Goal: Task Accomplishment & Management: Manage account settings

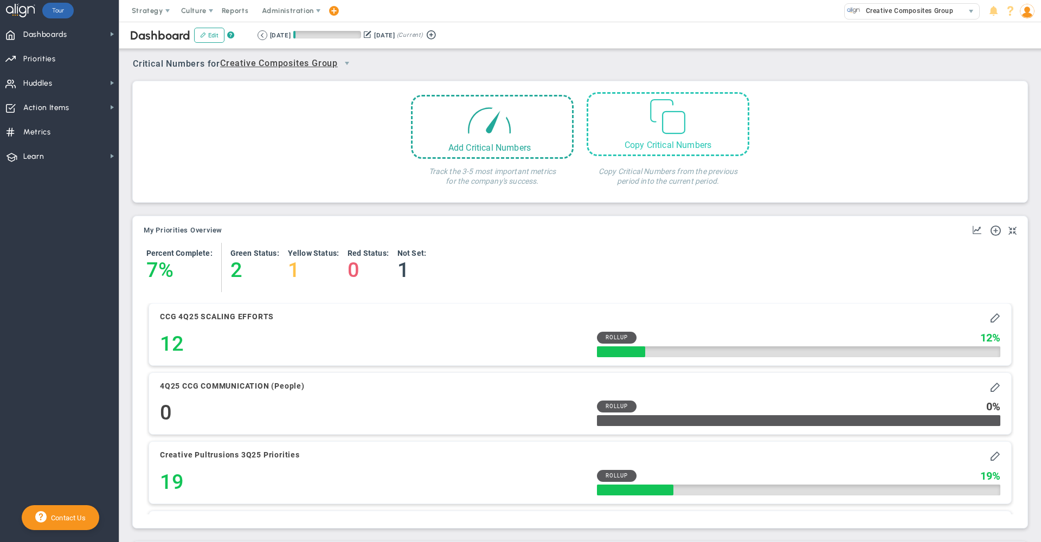
click at [662, 116] on span at bounding box center [667, 114] width 41 height 41
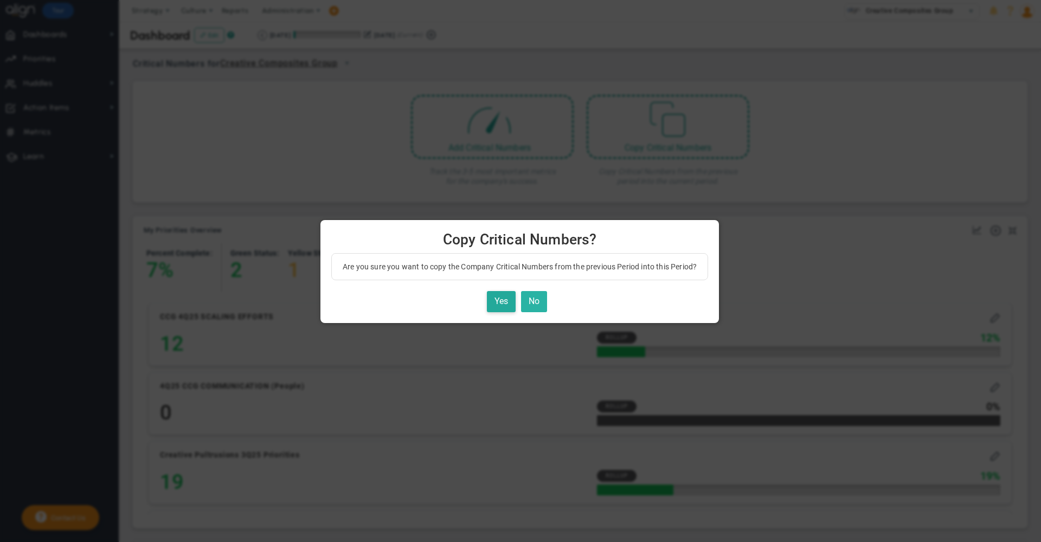
click at [541, 293] on button "No" at bounding box center [534, 301] width 26 height 21
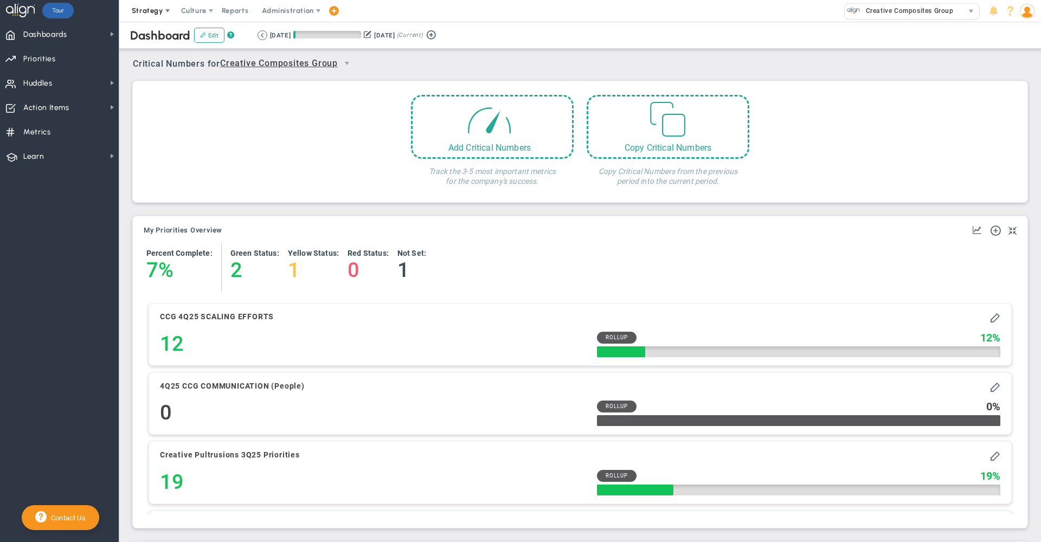
click at [150, 8] on span "Strategy" at bounding box center [147, 11] width 31 height 8
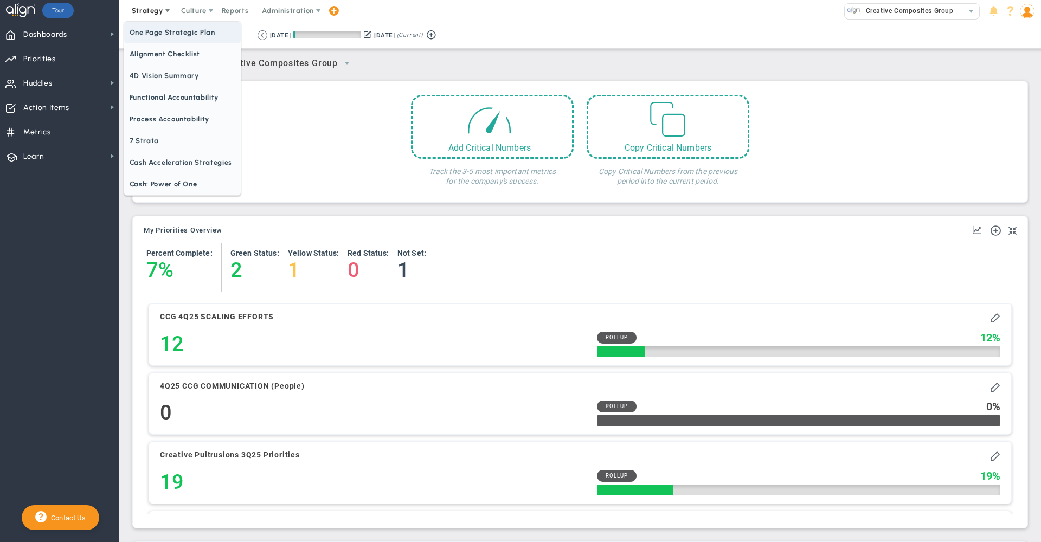
click at [176, 35] on span "One Page Strategic Plan" at bounding box center [182, 33] width 117 height 22
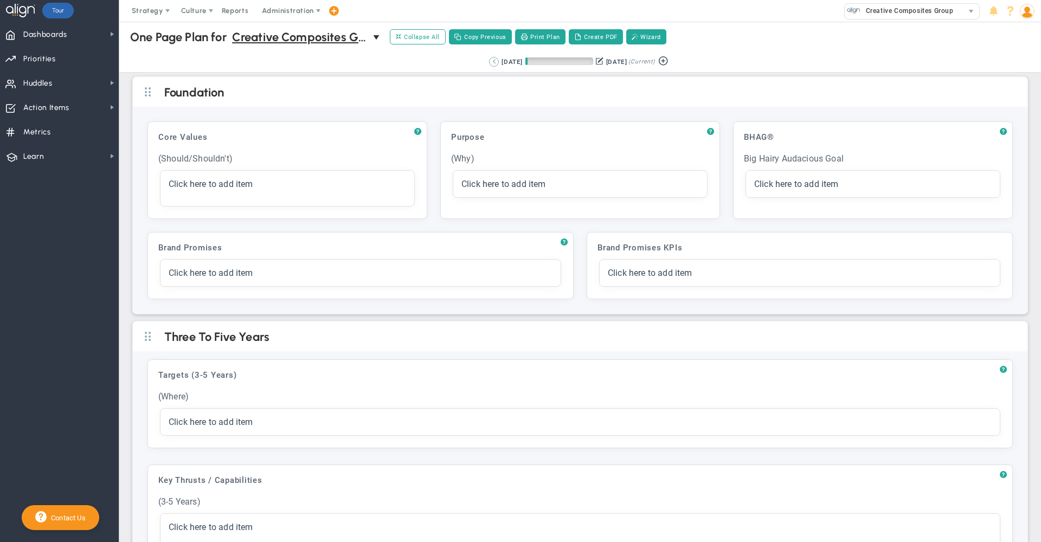
click at [489, 63] on button at bounding box center [494, 62] width 10 height 10
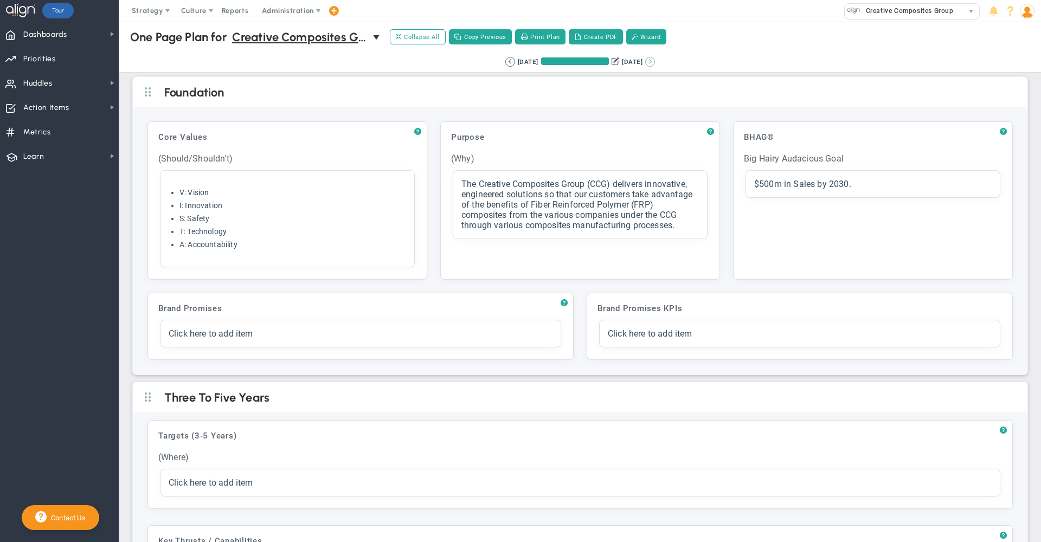
click at [655, 61] on button at bounding box center [650, 62] width 10 height 10
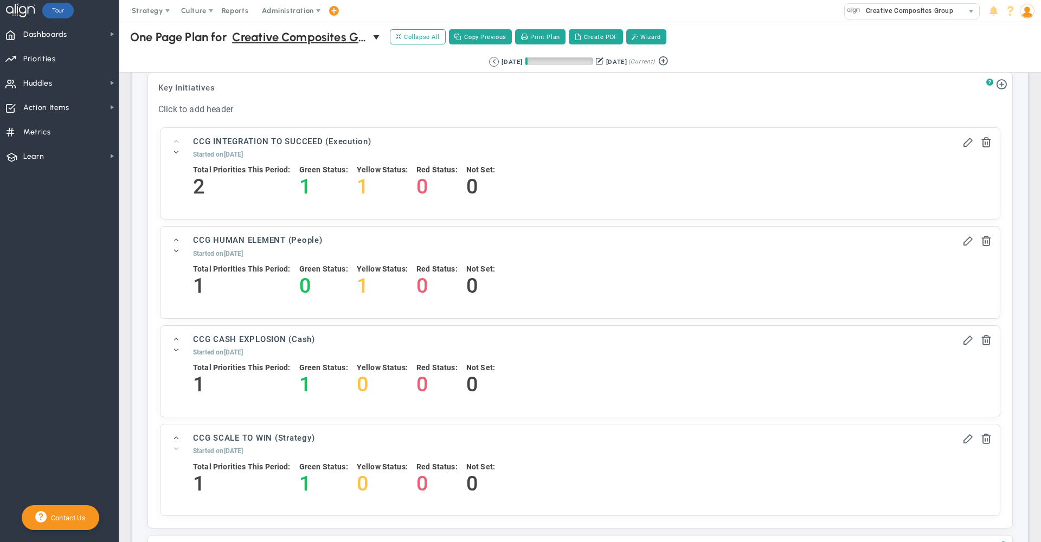
scroll to position [734, 0]
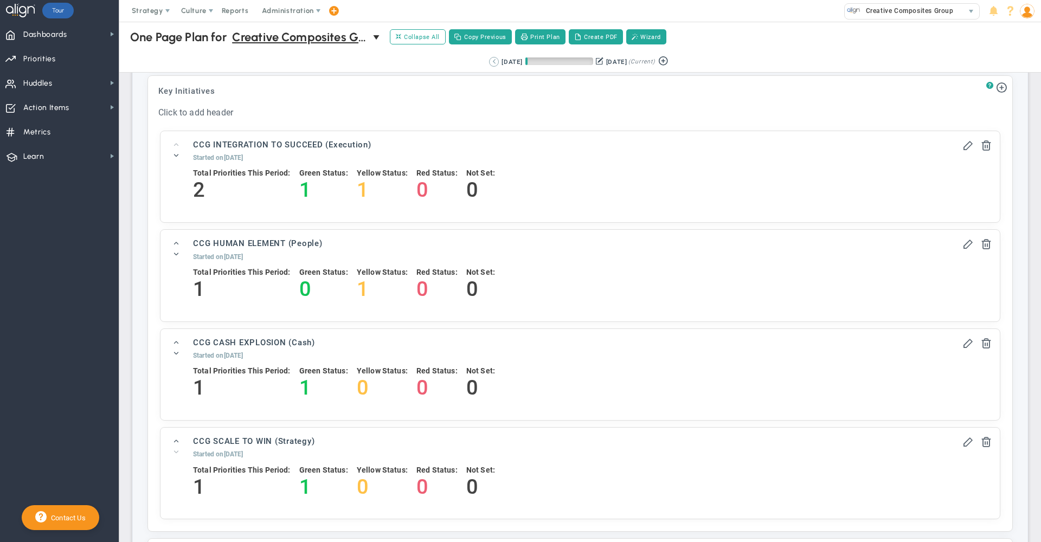
click at [489, 61] on button at bounding box center [494, 62] width 10 height 10
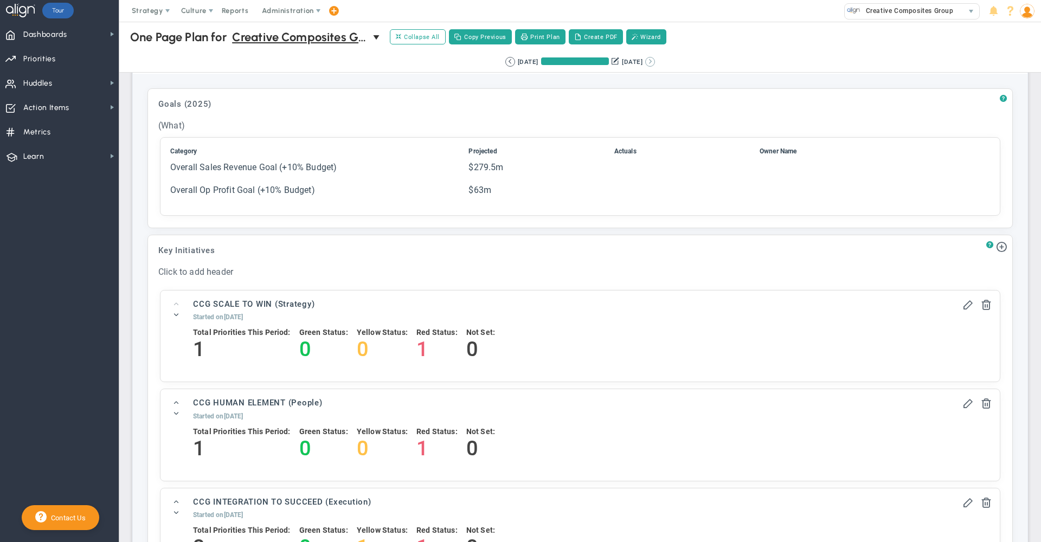
click at [655, 62] on button at bounding box center [650, 62] width 10 height 10
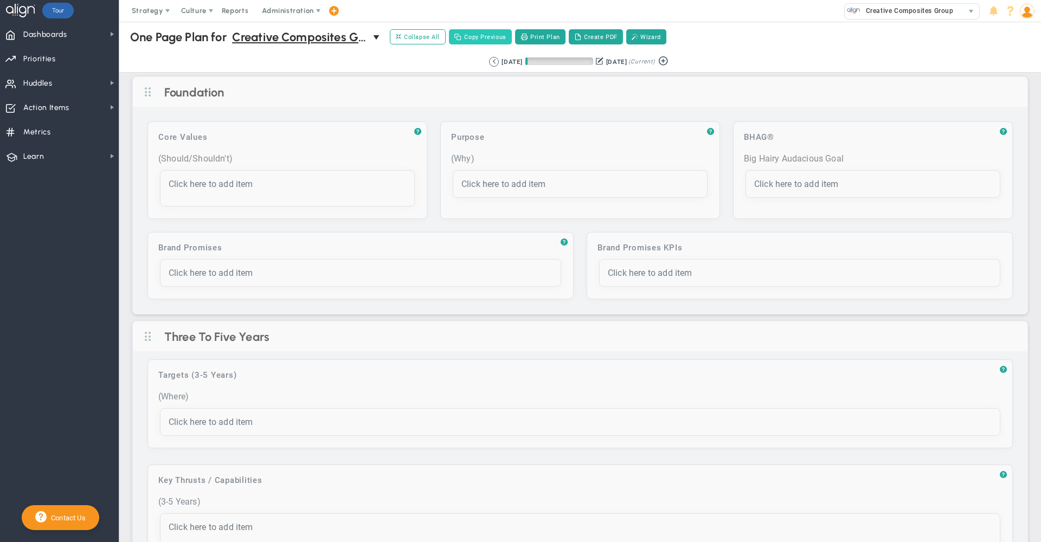
click at [479, 35] on button "Copy Previous" at bounding box center [480, 36] width 63 height 15
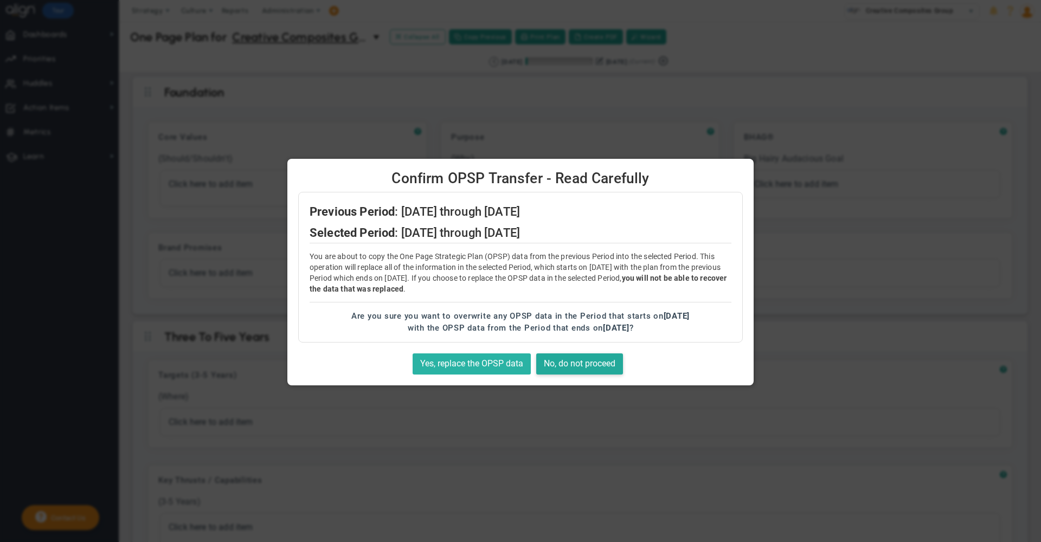
click at [454, 363] on button "Yes, replace the OPSP data" at bounding box center [472, 364] width 118 height 21
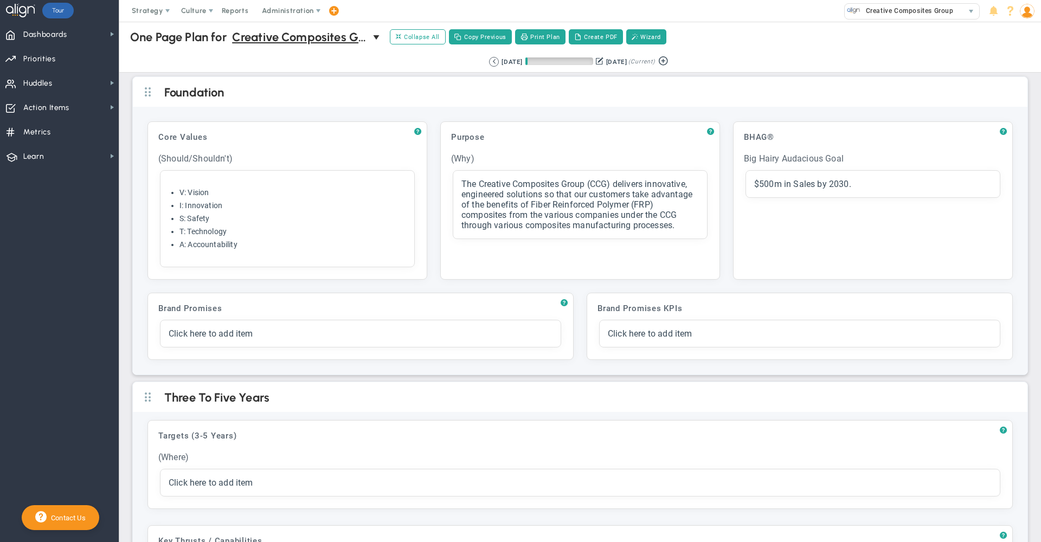
click at [393, 59] on div "Retrieving period... [DATE] [DATE] (Current)" at bounding box center [580, 62] width 944 height 21
click at [351, 23] on div "One Page Plan One Page Plan for Creative Composites Group 0 One Page Plan for C…" at bounding box center [580, 37] width 944 height 31
click at [350, 33] on span "Creative Composites Group" at bounding box center [300, 37] width 136 height 19
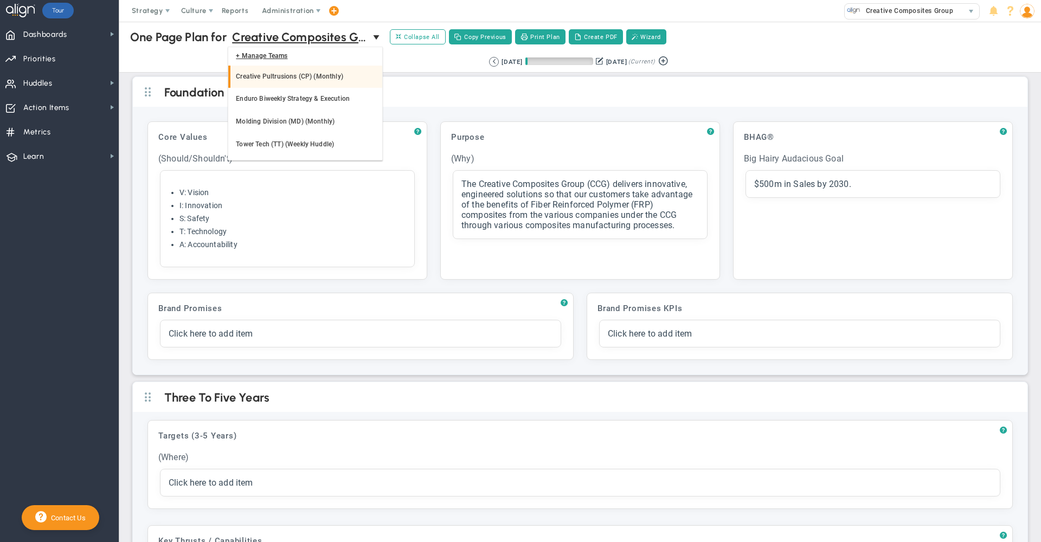
click at [312, 73] on li "Creative Pultrusions (CP) (Monthly)" at bounding box center [305, 77] width 154 height 23
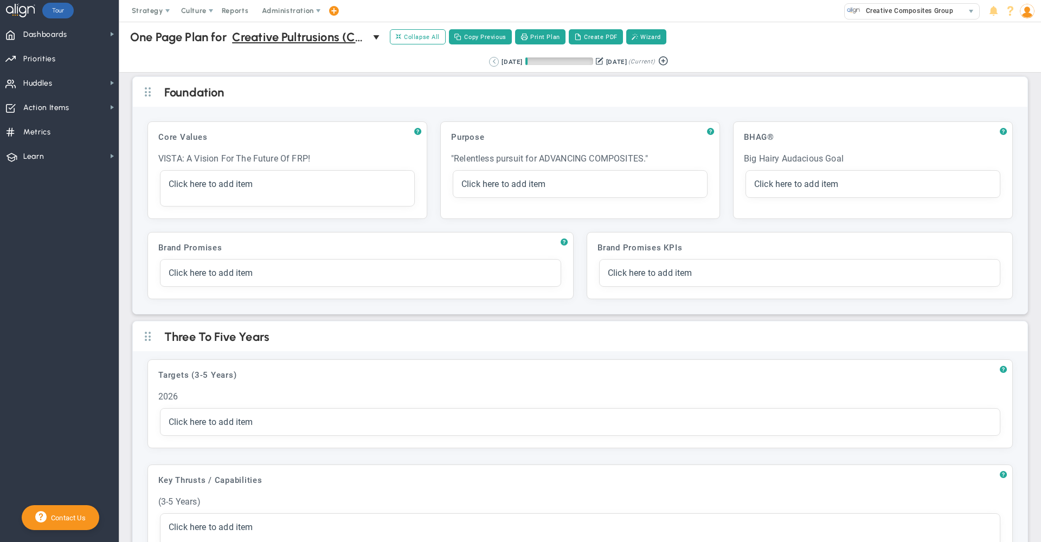
click at [489, 63] on button at bounding box center [494, 62] width 10 height 10
click at [655, 60] on button at bounding box center [650, 62] width 10 height 10
click at [376, 61] on div "Retrieving period... [DATE] [DATE] (Current)" at bounding box center [580, 62] width 944 height 21
click at [288, 36] on span "Creative Pultrusions (CP) (Monthly)" at bounding box center [300, 37] width 136 height 19
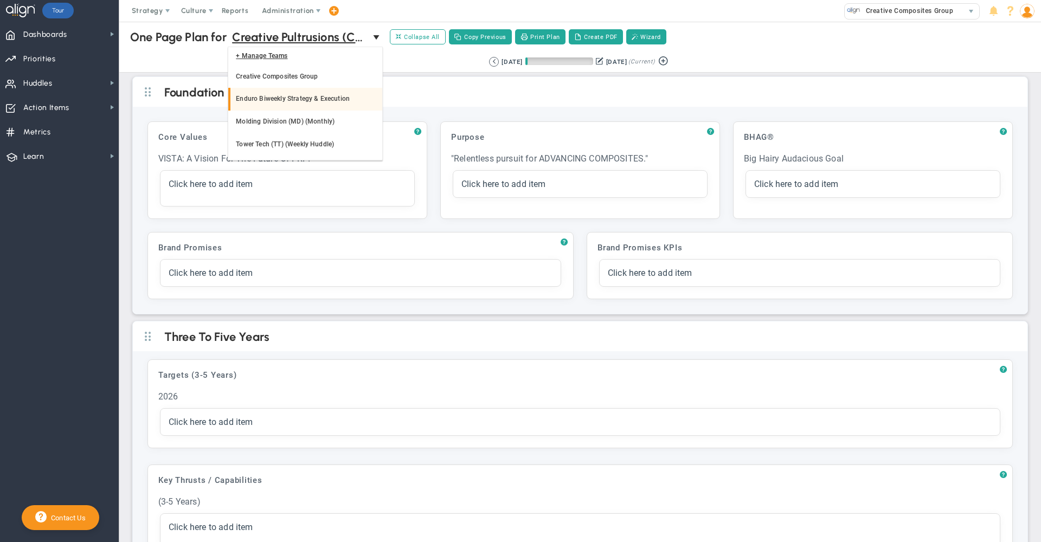
click at [288, 99] on li "Enduro Biweekly Strategy & Execution" at bounding box center [305, 99] width 154 height 23
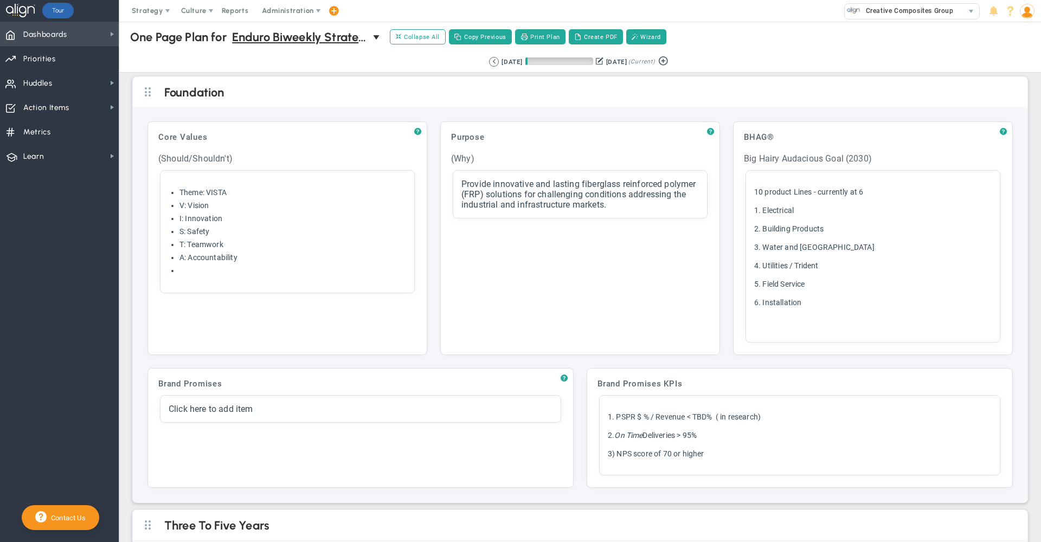
click at [88, 32] on span "Dashboards Dashboards" at bounding box center [59, 34] width 119 height 24
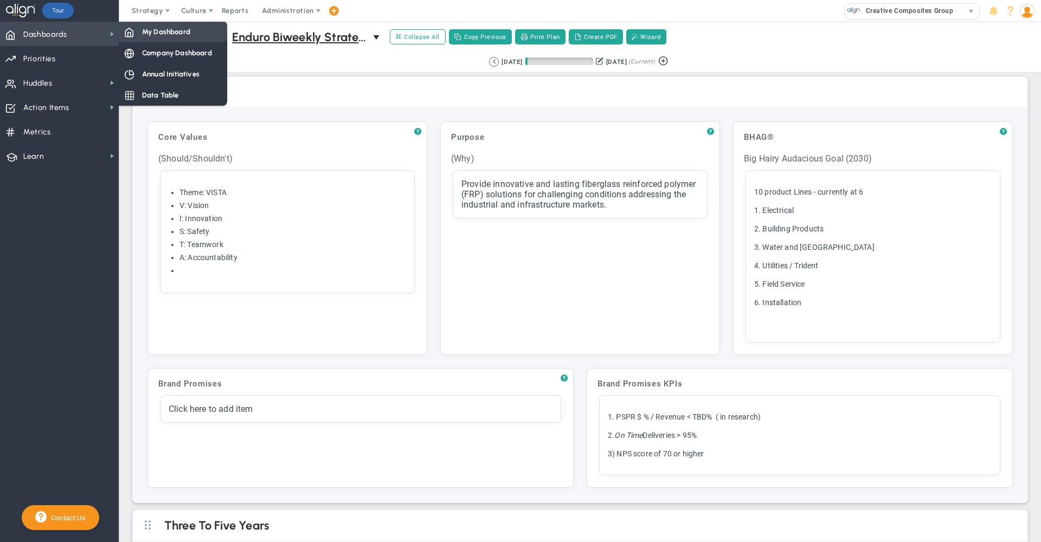
click at [158, 27] on span "My Dashboard" at bounding box center [166, 32] width 48 height 10
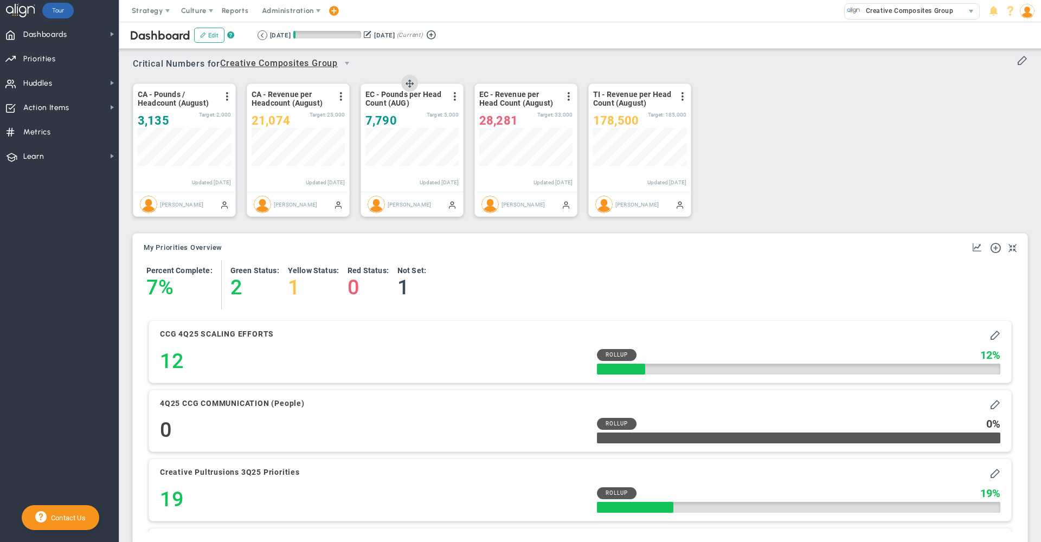
scroll to position [38, 93]
click at [276, 71] on span "Creative Composites Group" at bounding box center [288, 63] width 136 height 18
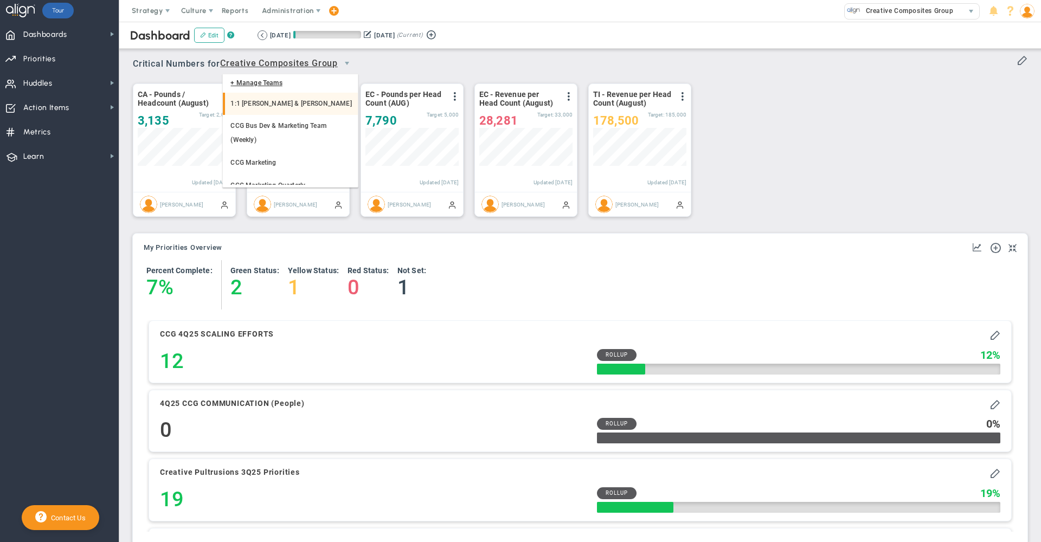
click at [265, 103] on li "1:1 [PERSON_NAME] & [PERSON_NAME]" at bounding box center [290, 104] width 134 height 23
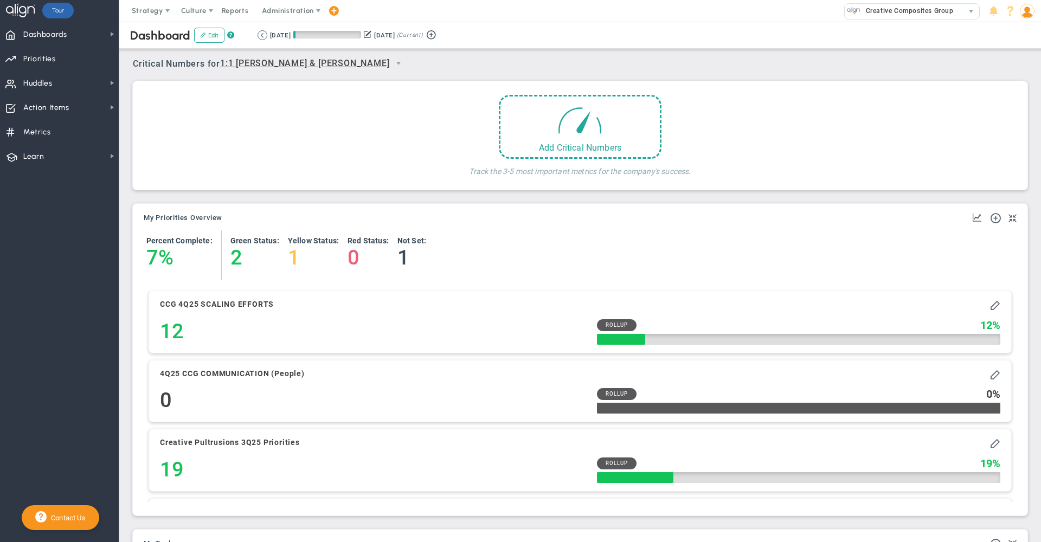
click at [268, 65] on span "1:1 [PERSON_NAME] & [PERSON_NAME]" at bounding box center [304, 64] width 169 height 14
click at [270, 145] on li "CCG Bus Dev & Marketing Team (Weekly)" at bounding box center [266, 154] width 87 height 50
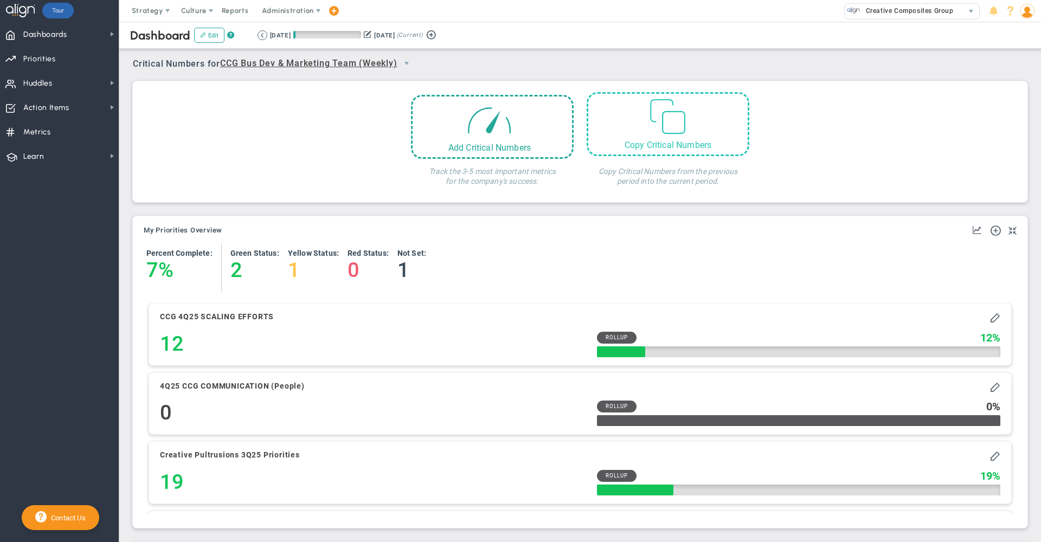
click at [650, 126] on span at bounding box center [667, 114] width 41 height 41
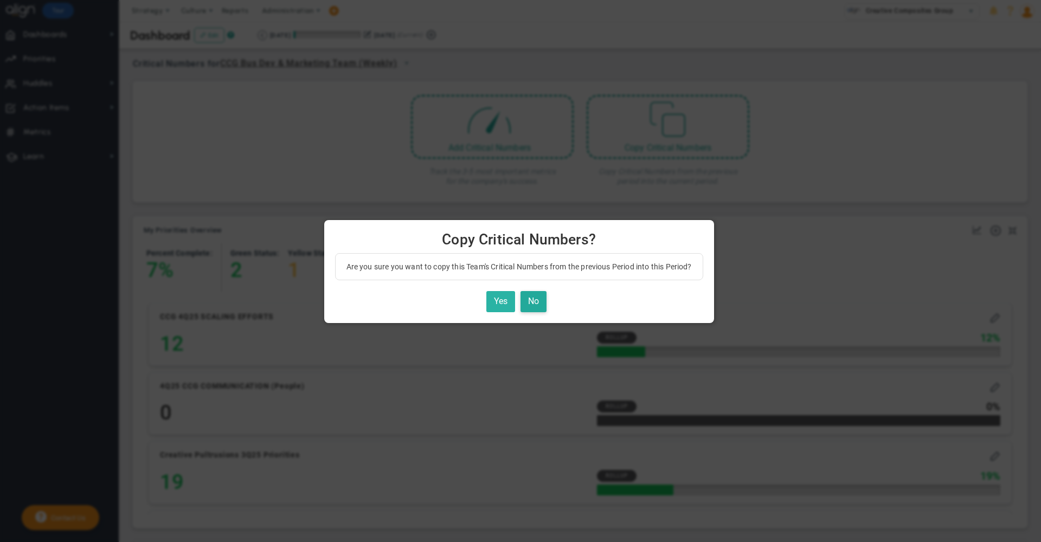
click at [507, 296] on button "Yes" at bounding box center [500, 301] width 29 height 21
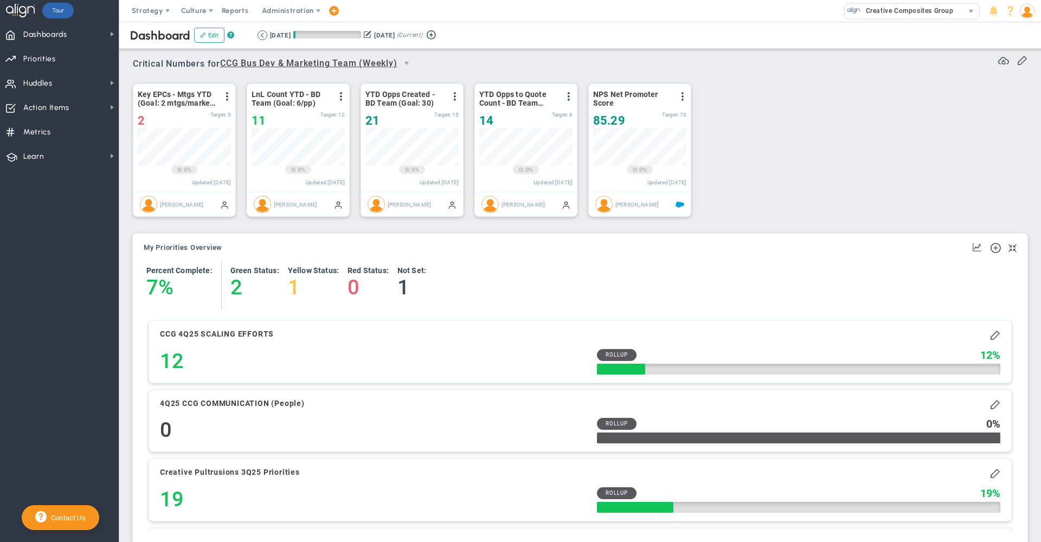
scroll to position [38, 93]
click at [316, 68] on span "CCG Bus Dev & Marketing Team (Weekly)" at bounding box center [308, 64] width 177 height 14
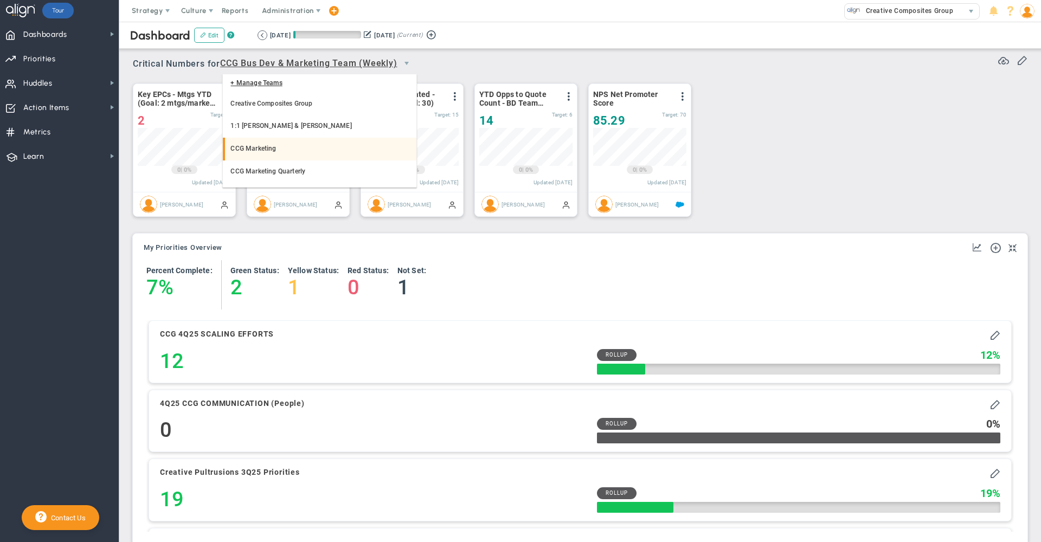
click at [293, 145] on li "CCG Marketing" at bounding box center [320, 149] width 194 height 23
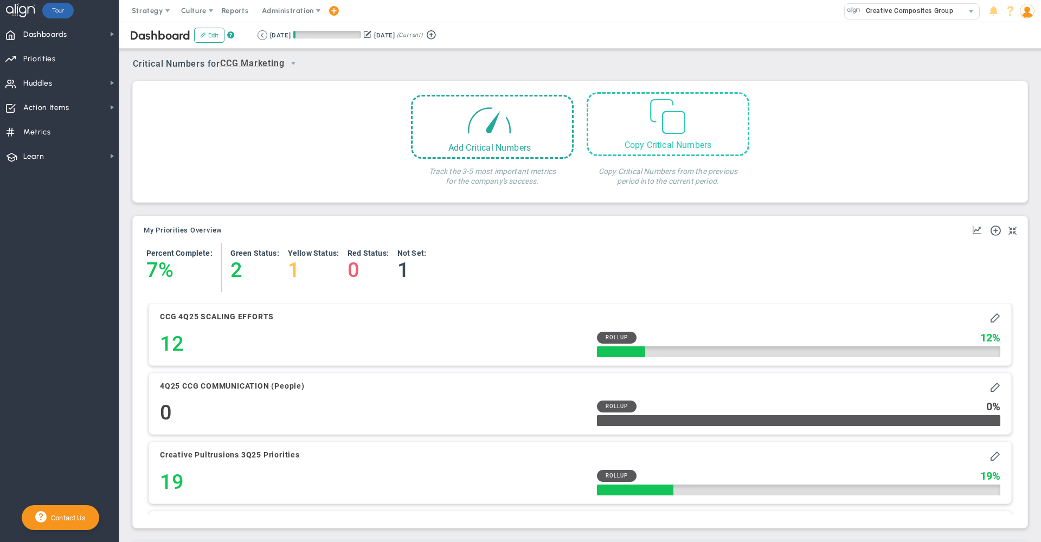
click at [662, 125] on span at bounding box center [667, 114] width 41 height 41
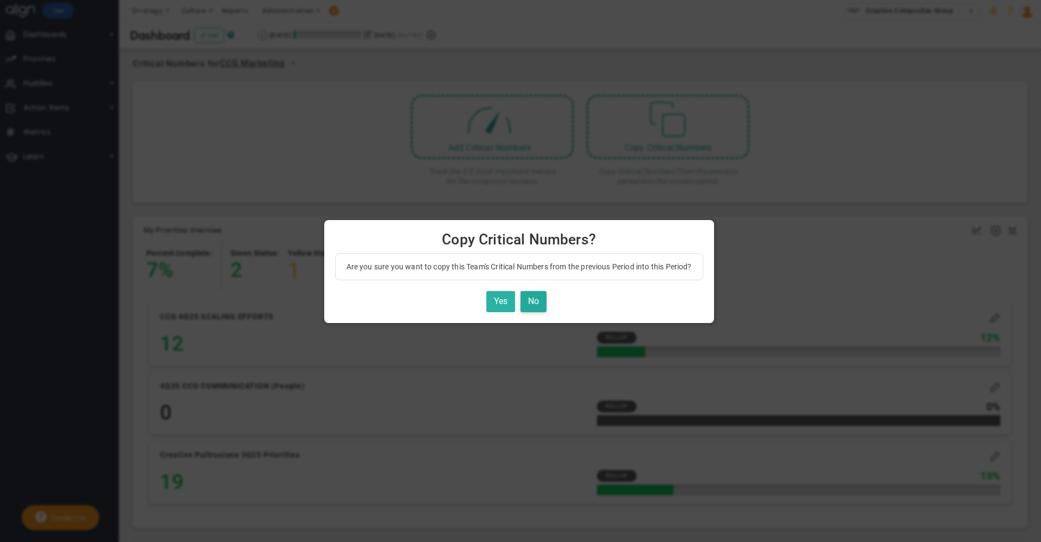
click at [501, 298] on button "Yes" at bounding box center [500, 301] width 29 height 21
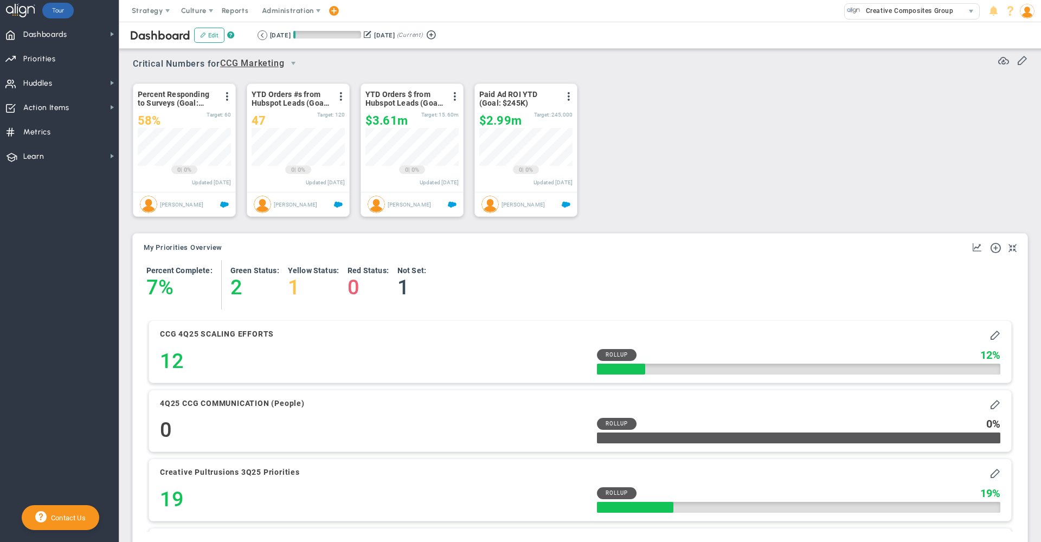
click at [284, 63] on span "CCG Marketing" at bounding box center [252, 64] width 64 height 14
click at [264, 114] on li "CCG Purchasing Huddle (Weekly Huddle)" at bounding box center [264, 118] width 82 height 50
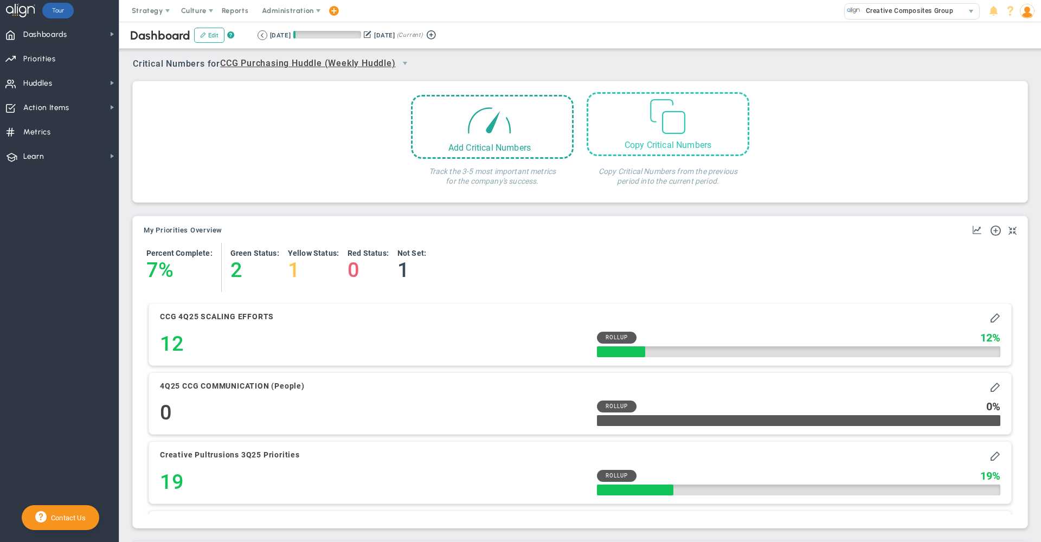
click at [665, 140] on div "Copy Critical Numbers" at bounding box center [668, 124] width 163 height 64
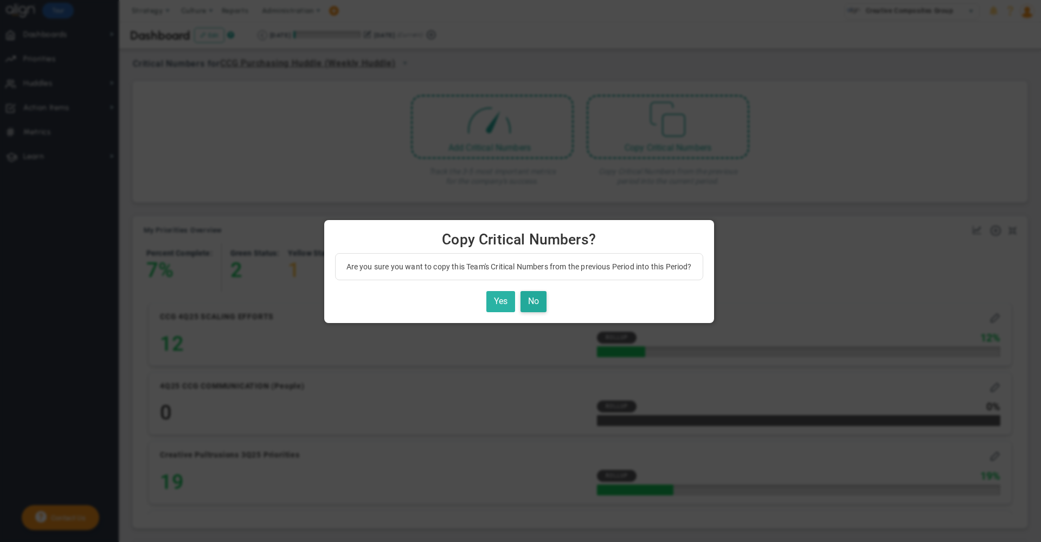
click at [503, 302] on button "Yes" at bounding box center [500, 301] width 29 height 21
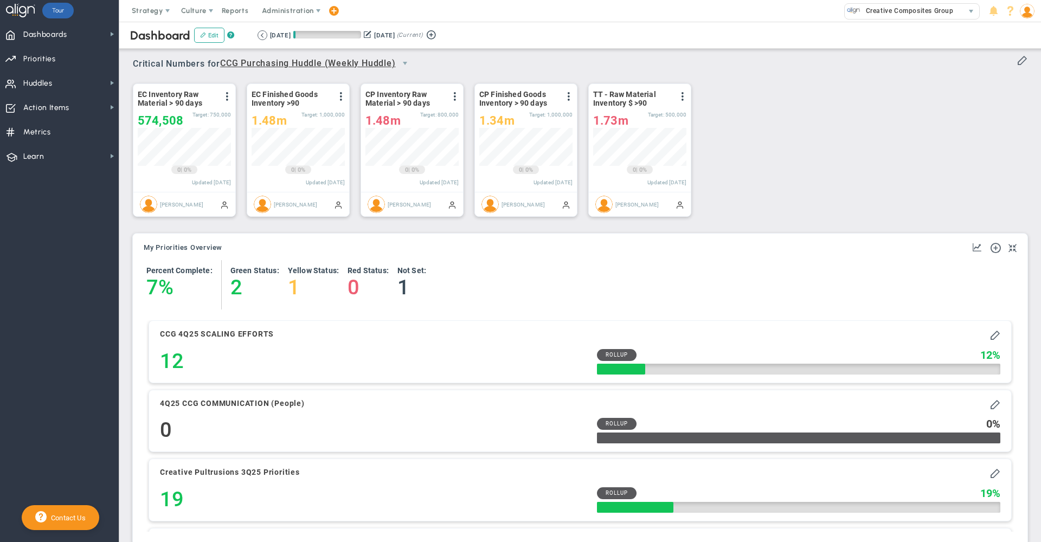
click at [319, 61] on span "CCG Purchasing Huddle (Weekly Huddle)" at bounding box center [308, 64] width 176 height 14
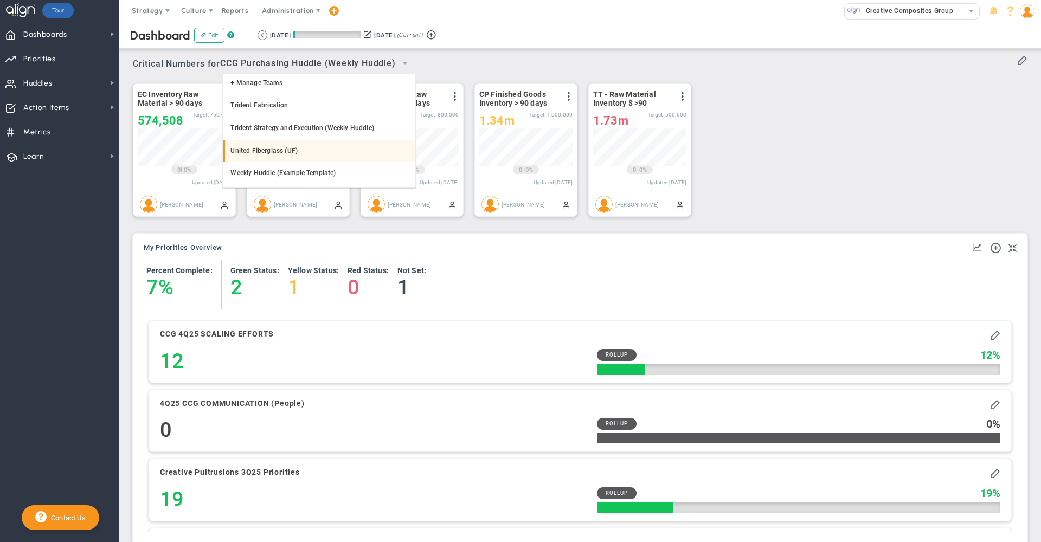
click at [311, 151] on li "United Fiberglass (UF)" at bounding box center [319, 151] width 193 height 23
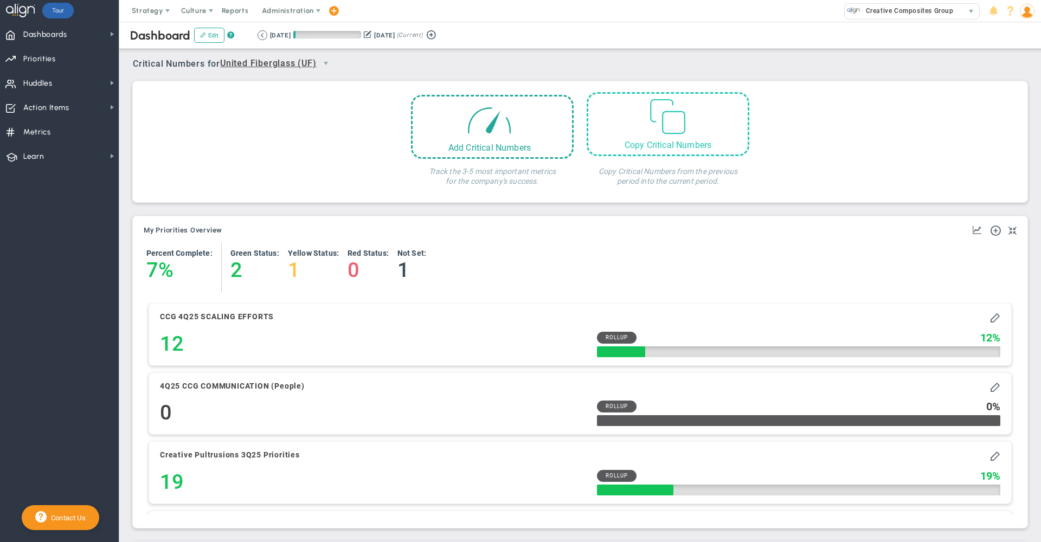
click at [654, 126] on span at bounding box center [667, 114] width 41 height 41
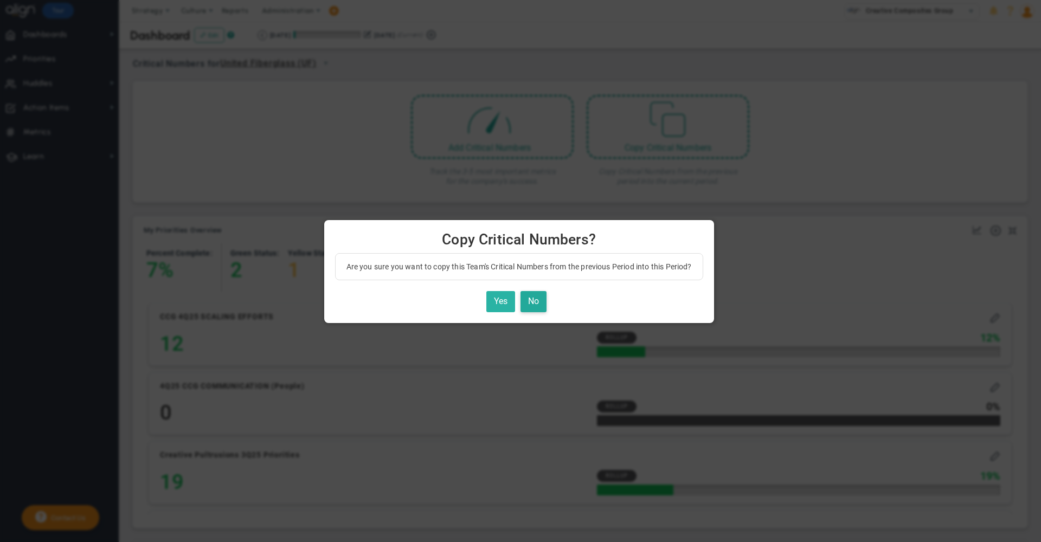
click at [502, 297] on button "Yes" at bounding box center [500, 301] width 29 height 21
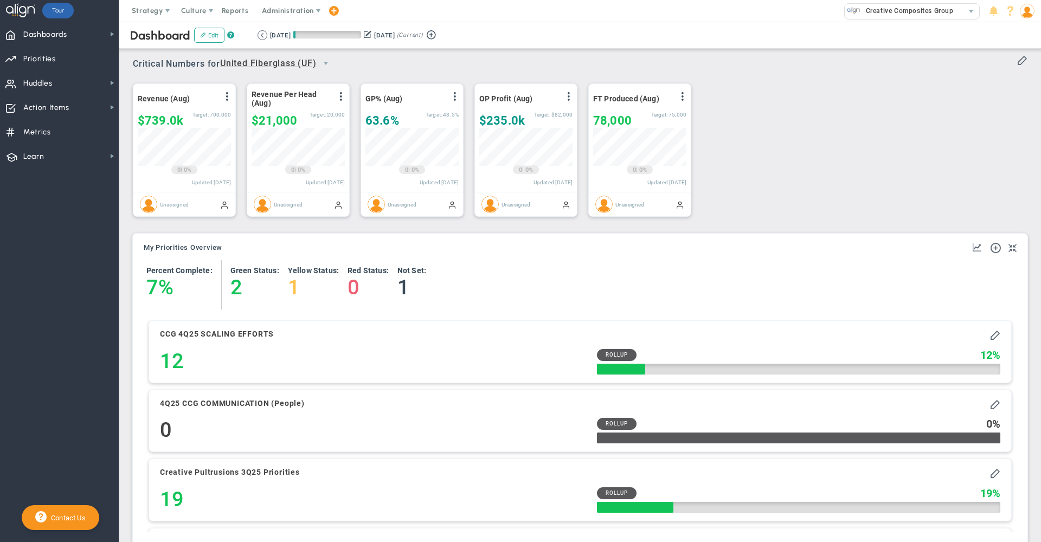
click at [312, 64] on span "United Fiberglass (UF)" at bounding box center [268, 64] width 97 height 14
click at [328, 100] on li "Creative Composites Group" at bounding box center [279, 104] width 113 height 23
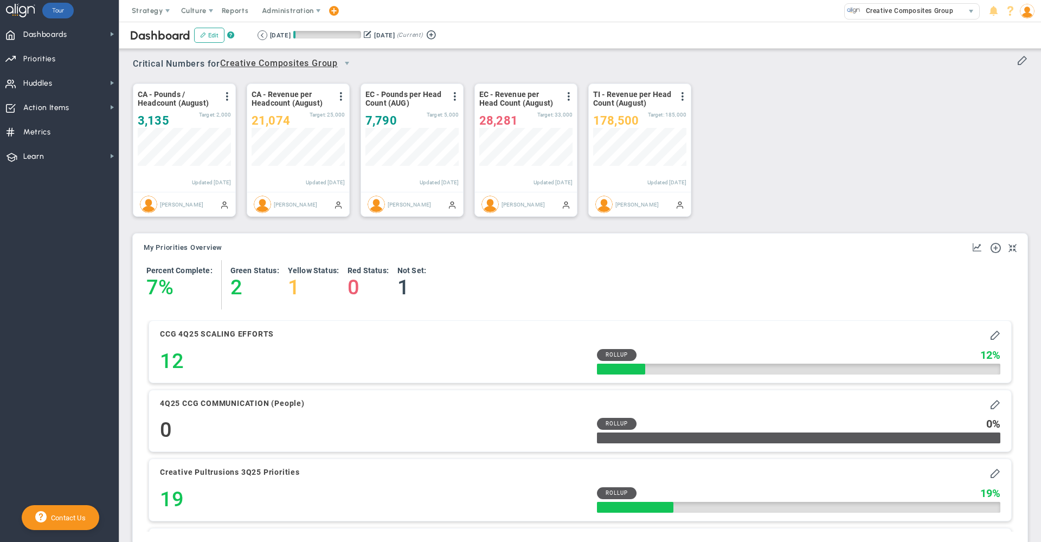
click at [396, 52] on div "Critical Numbers for Creative Composites Group 0 Critical Numbers for Creative …" at bounding box center [580, 60] width 895 height 28
click at [302, 63] on span "Creative Composites Group" at bounding box center [279, 64] width 118 height 14
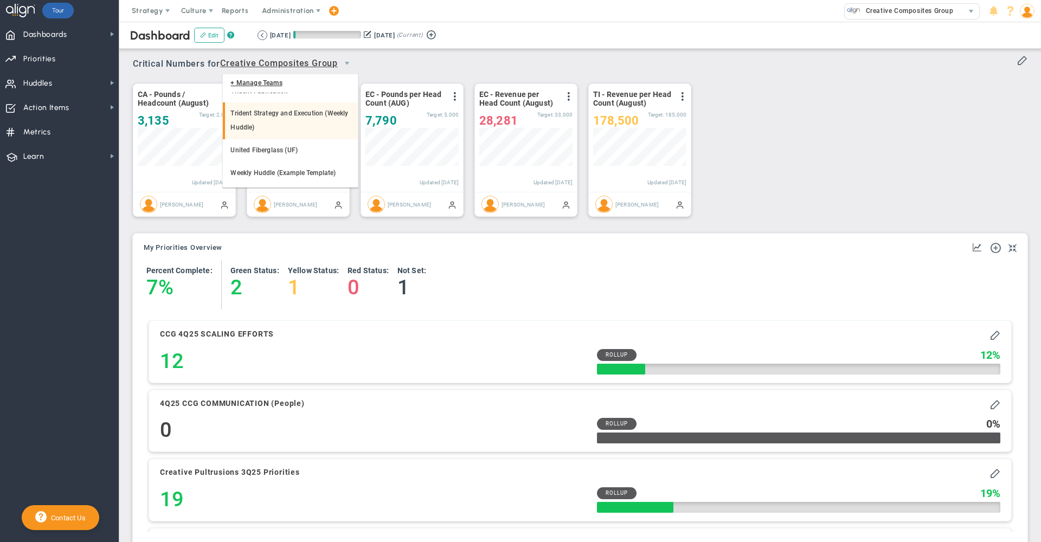
click at [304, 120] on li "Trident Strategy and Execution (Weekly Huddle)" at bounding box center [290, 120] width 134 height 36
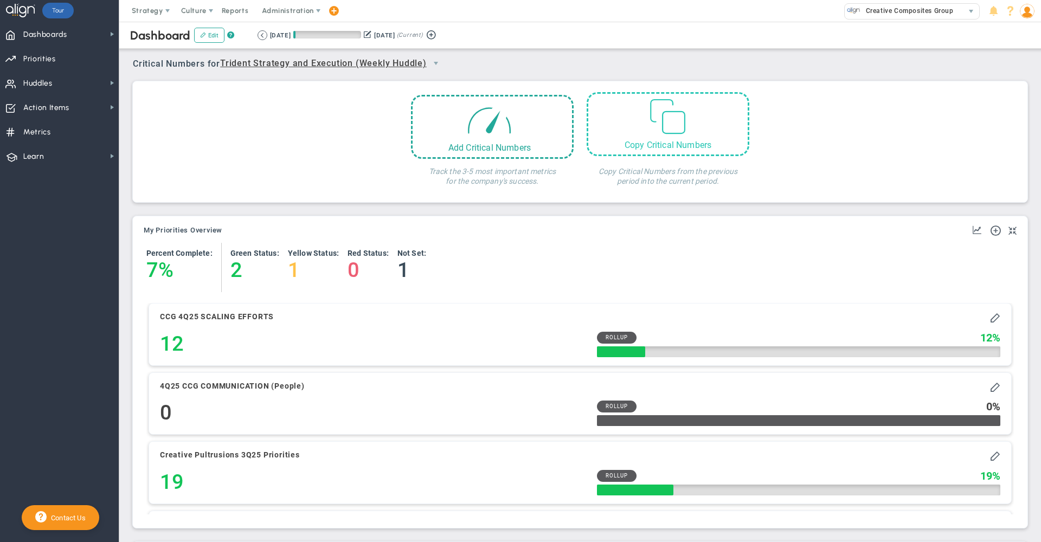
click at [663, 125] on span at bounding box center [667, 114] width 41 height 41
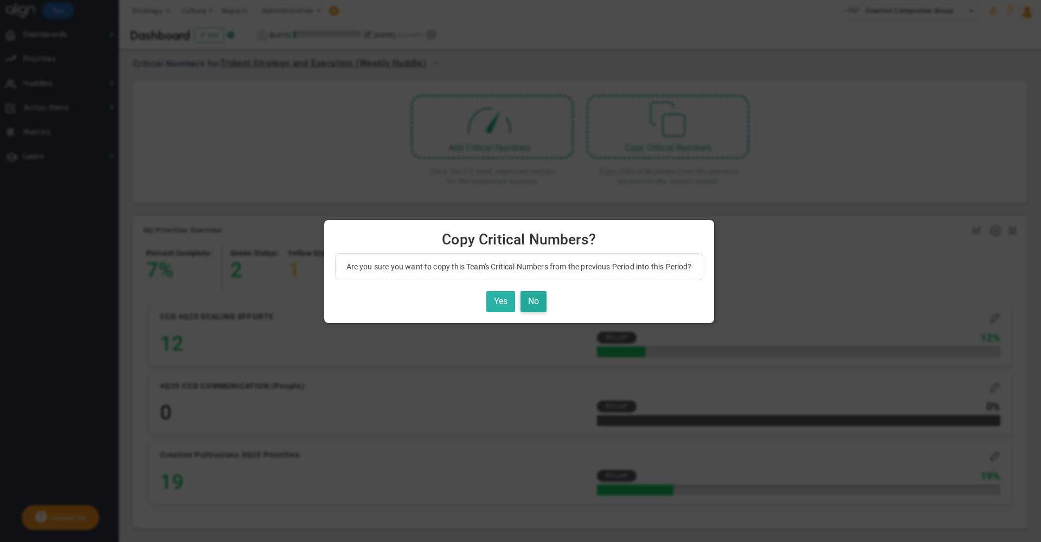
click at [508, 301] on button "Yes" at bounding box center [500, 301] width 29 height 21
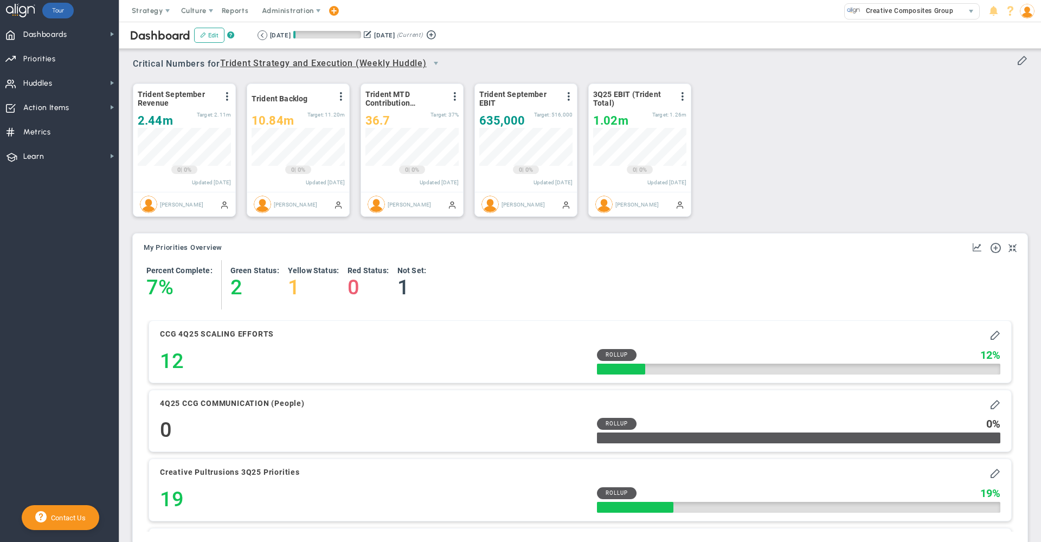
click at [319, 64] on span "Trident Strategy and Execution (Weekly Huddle)" at bounding box center [323, 64] width 207 height 14
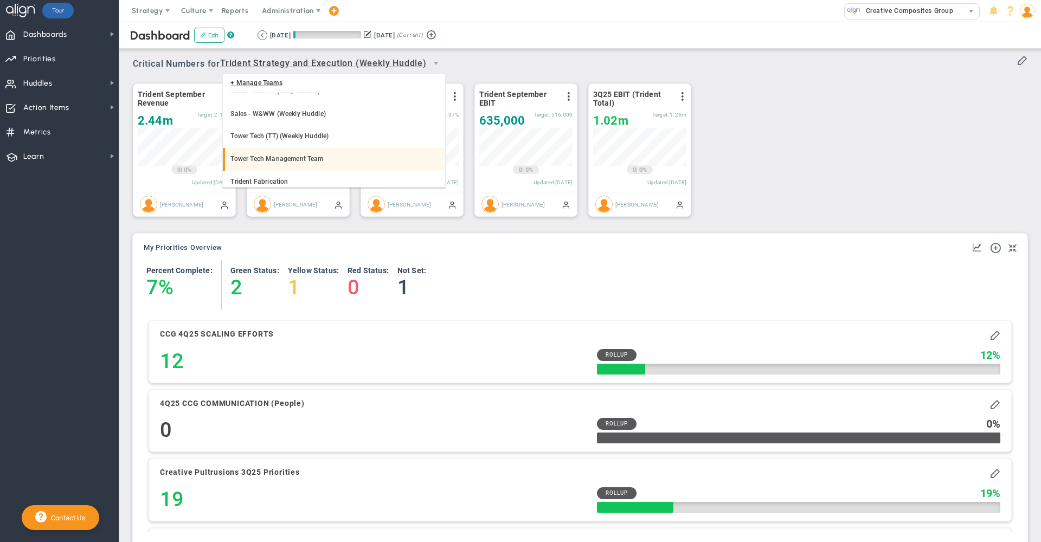
click at [333, 151] on li "Tower Tech Management Team" at bounding box center [334, 159] width 222 height 23
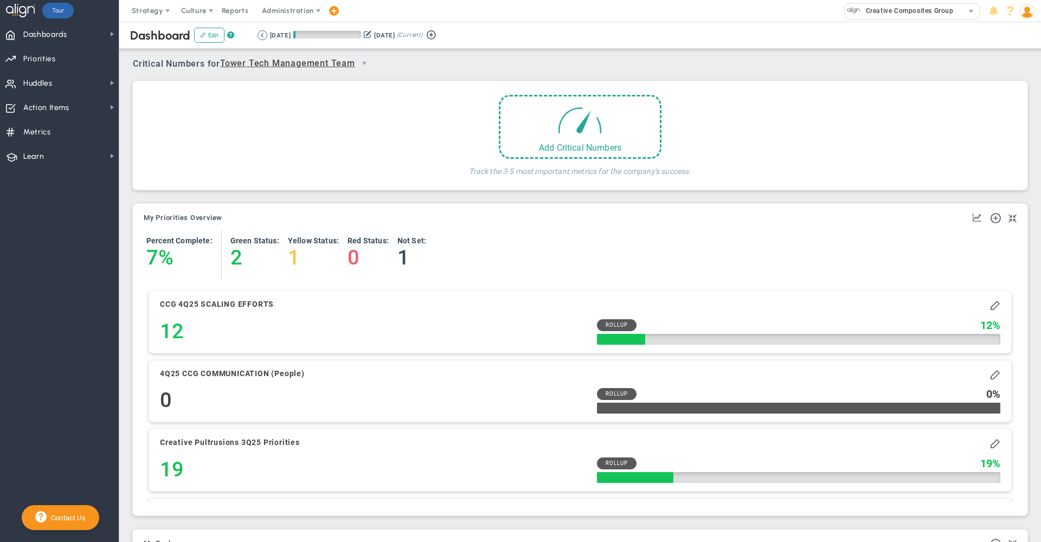
click at [309, 59] on span "Tower Tech Management Team" at bounding box center [287, 64] width 135 height 14
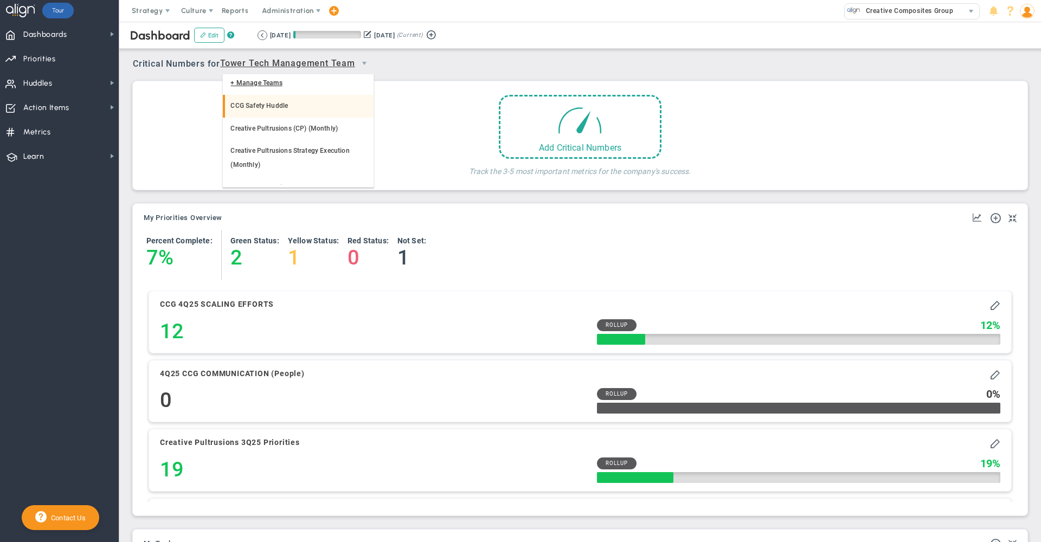
click at [305, 110] on li "CCG Safety Huddle" at bounding box center [298, 106] width 151 height 23
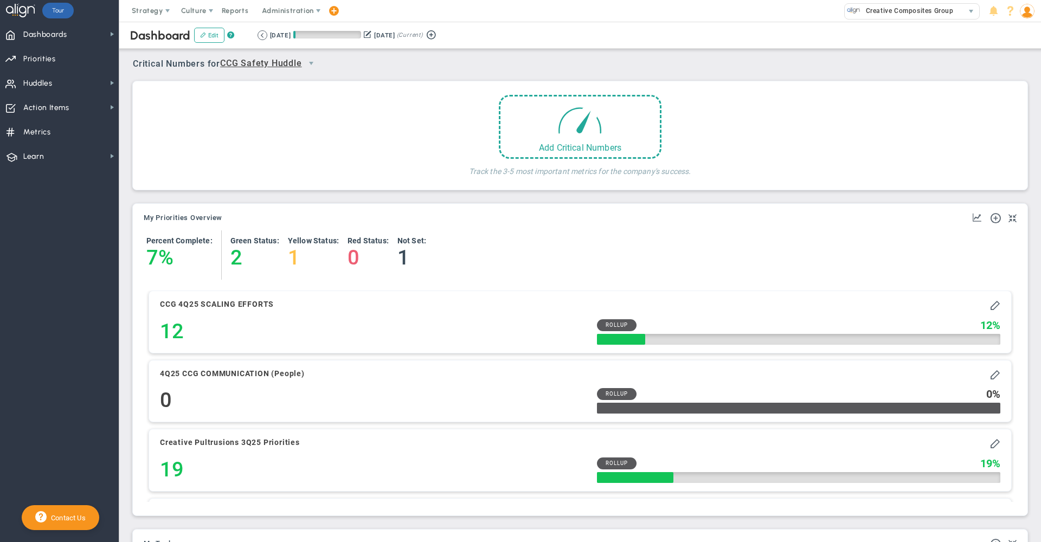
click at [300, 63] on span "CCG Safety Huddle" at bounding box center [261, 64] width 82 height 14
click at [286, 123] on li "Creative Pultrusions (CP) (Monthly)" at bounding box center [272, 127] width 99 height 36
click at [313, 62] on span "Creative Pultrusions (CP) (Monthly)" at bounding box center [296, 64] width 153 height 14
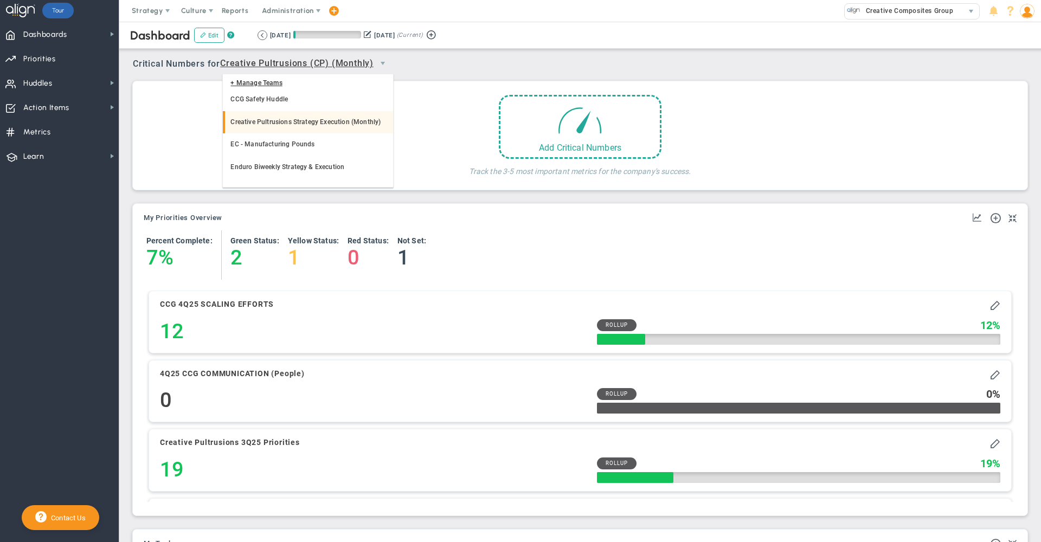
click at [338, 119] on li "Creative Pultrusions Strategy Execution (Monthly)" at bounding box center [308, 122] width 170 height 23
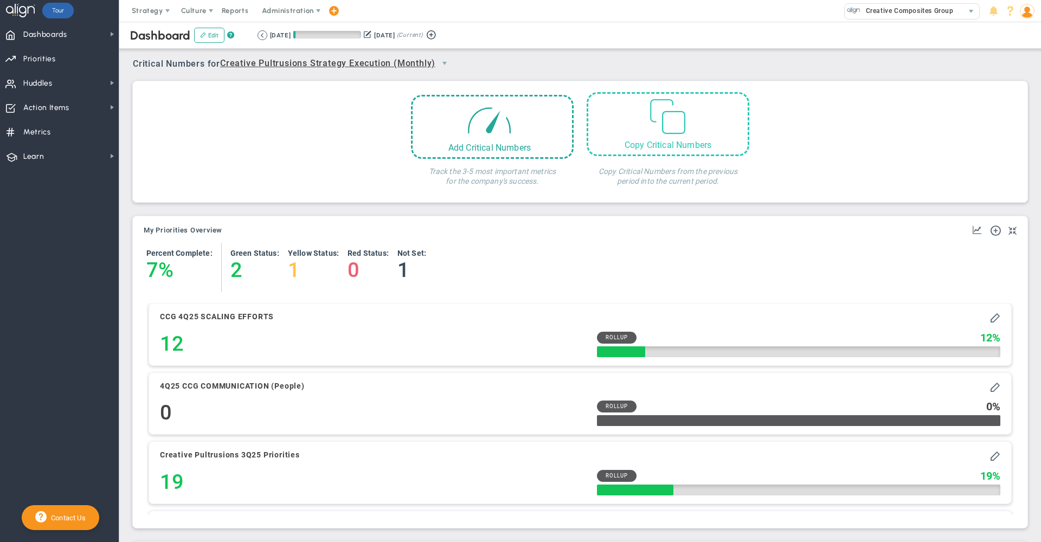
click at [682, 119] on span at bounding box center [667, 114] width 41 height 41
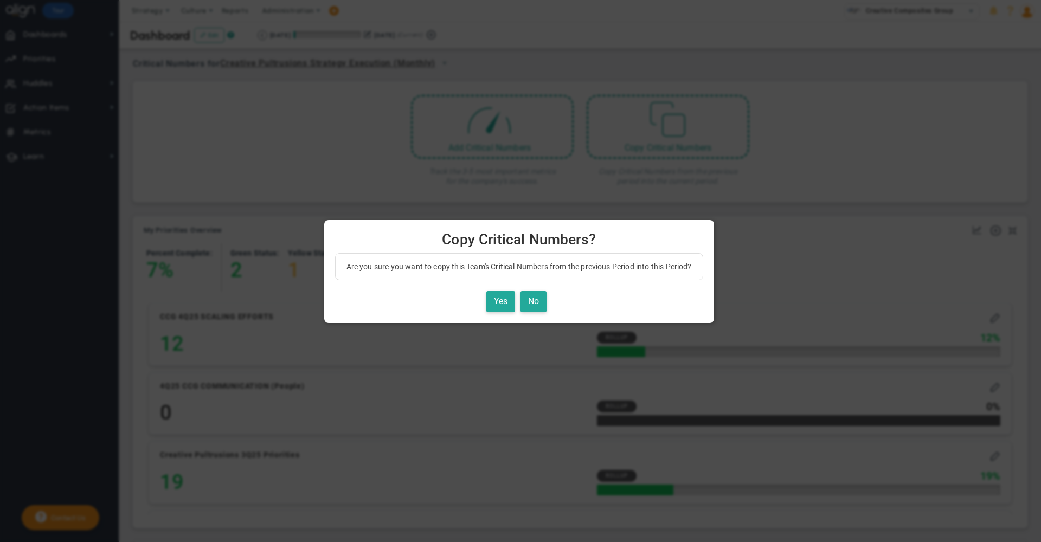
click at [485, 302] on div "Yes No" at bounding box center [519, 301] width 368 height 21
click at [498, 302] on button "Yes" at bounding box center [500, 301] width 29 height 21
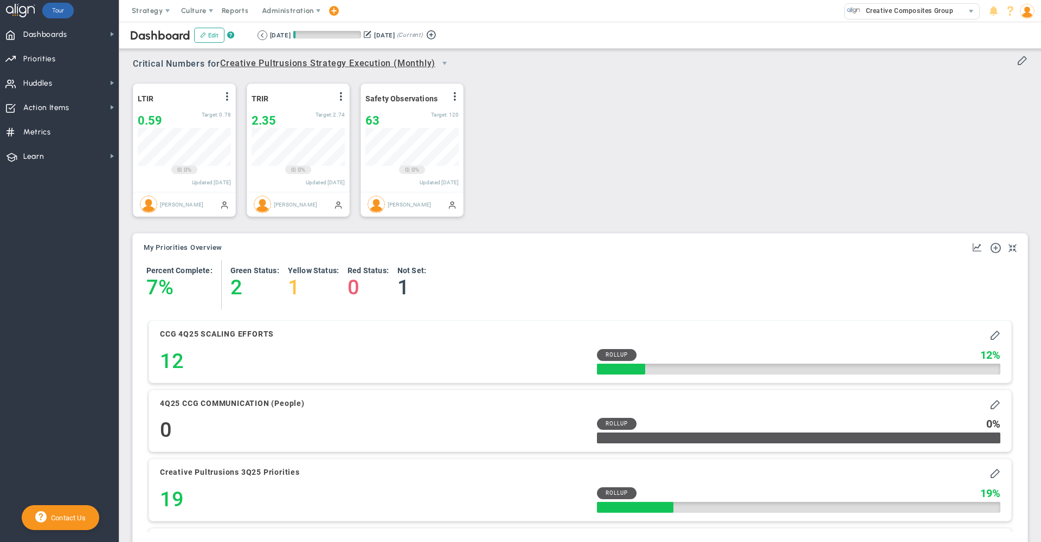
click at [396, 65] on span "Creative Pultrusions Strategy Execution (Monthly)" at bounding box center [327, 64] width 215 height 14
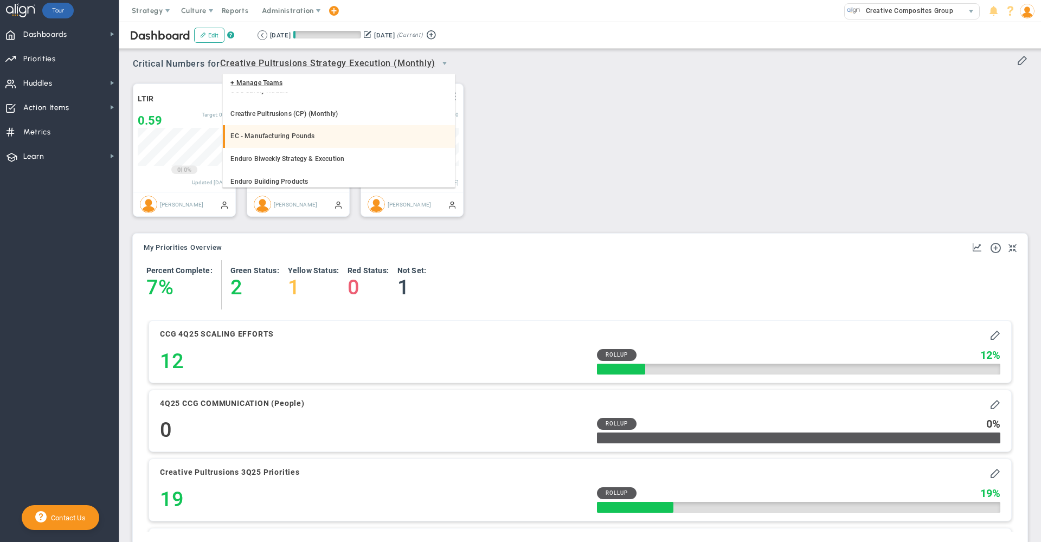
click at [322, 141] on li "EC - Manufacturing Pounds" at bounding box center [339, 136] width 232 height 23
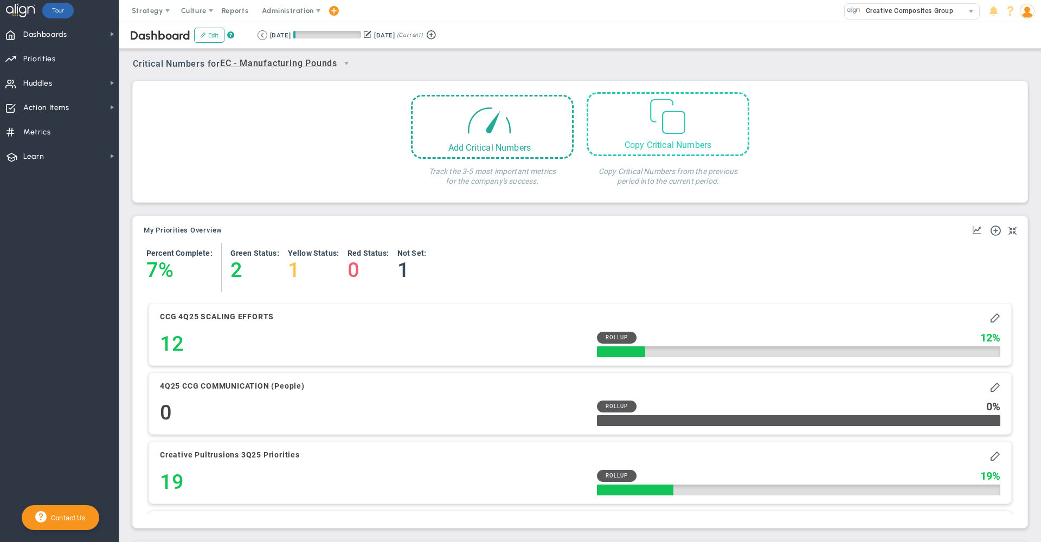
click at [664, 148] on div "Copy Critical Numbers" at bounding box center [667, 145] width 159 height 10
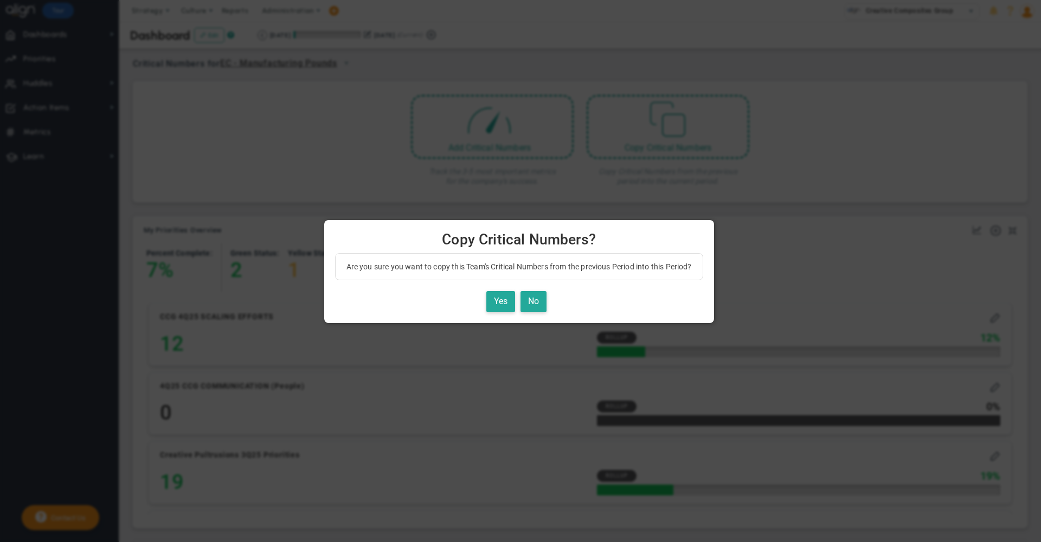
click at [519, 306] on div "Yes No" at bounding box center [519, 301] width 368 height 21
click at [506, 305] on button "Yes" at bounding box center [500, 301] width 29 height 21
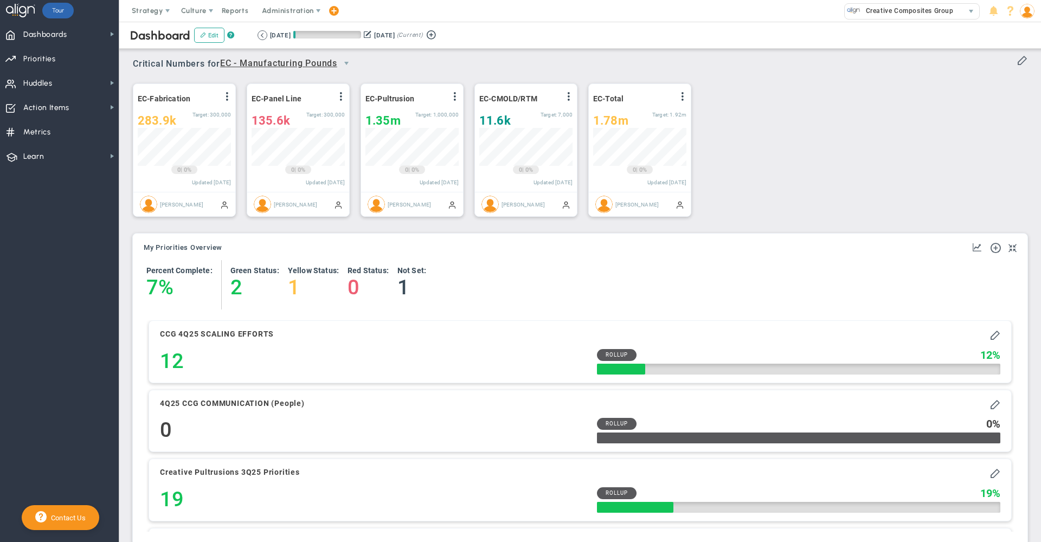
click at [325, 70] on span "EC - Manufacturing Pounds" at bounding box center [288, 63] width 136 height 18
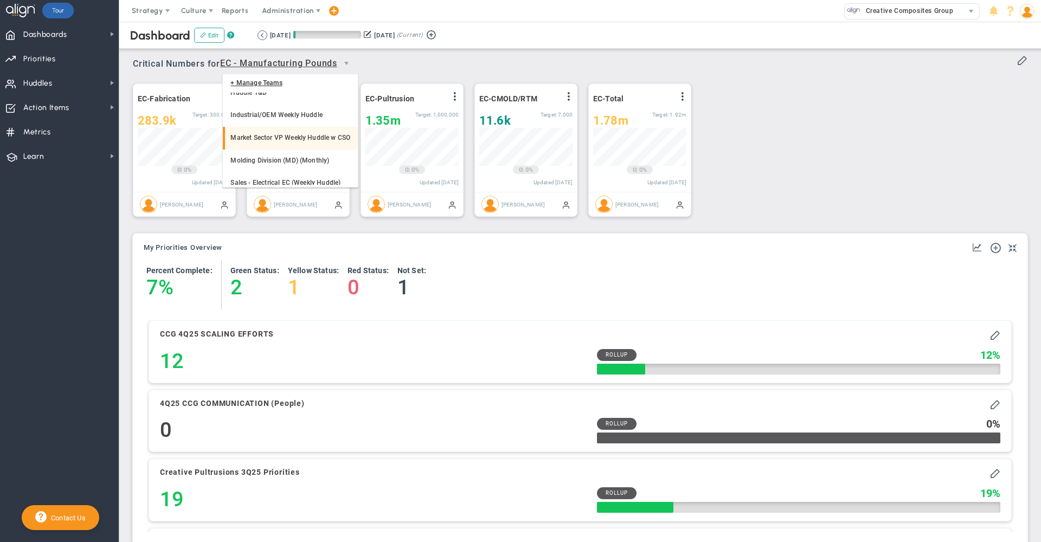
click at [294, 150] on li "Market Sector VP Weekly Huddle w CSO" at bounding box center [290, 138] width 134 height 23
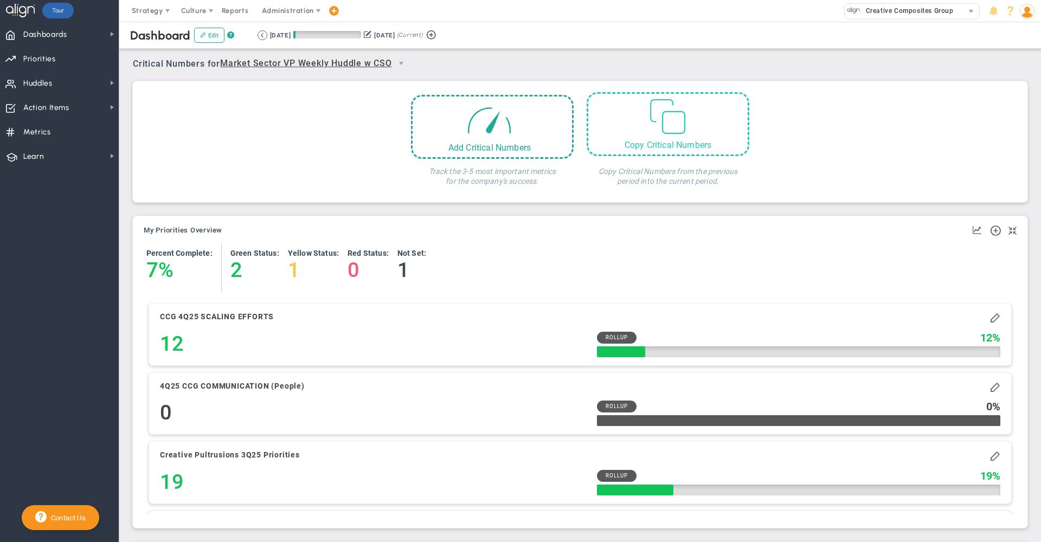
click at [649, 116] on span at bounding box center [667, 114] width 41 height 41
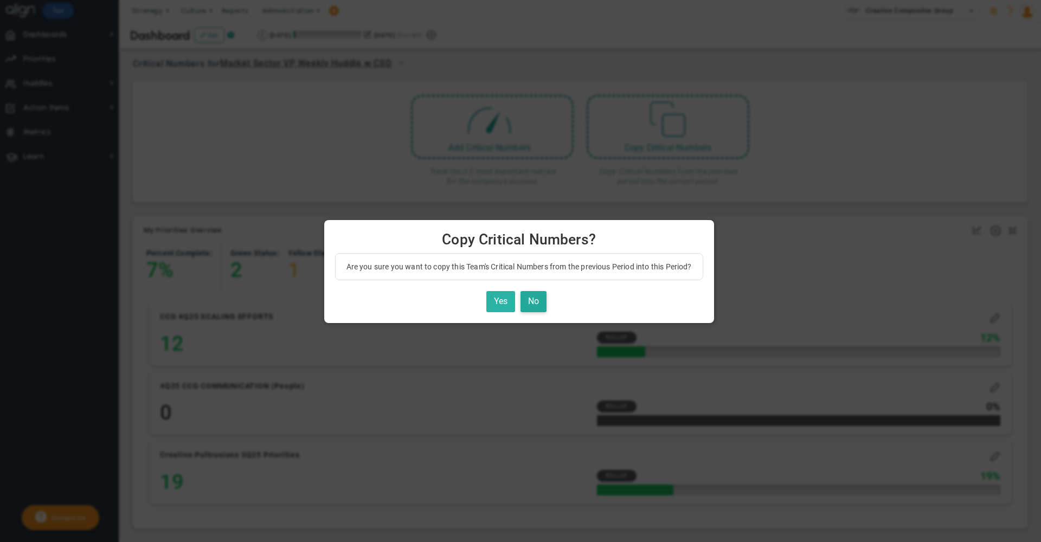
click at [505, 293] on button "Yes" at bounding box center [500, 301] width 29 height 21
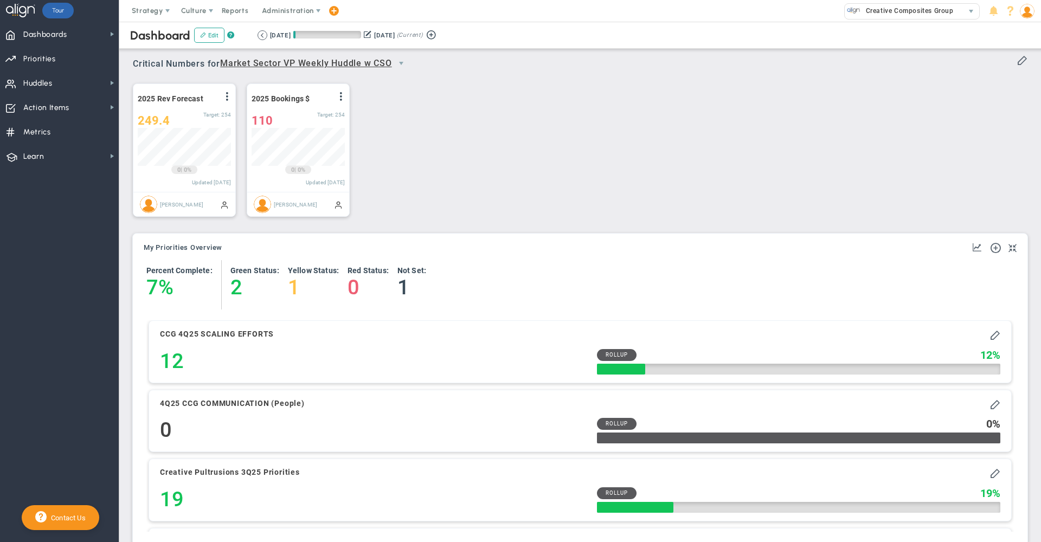
click at [347, 66] on span "Market Sector VP Weekly Huddle w CSO" at bounding box center [306, 64] width 172 height 14
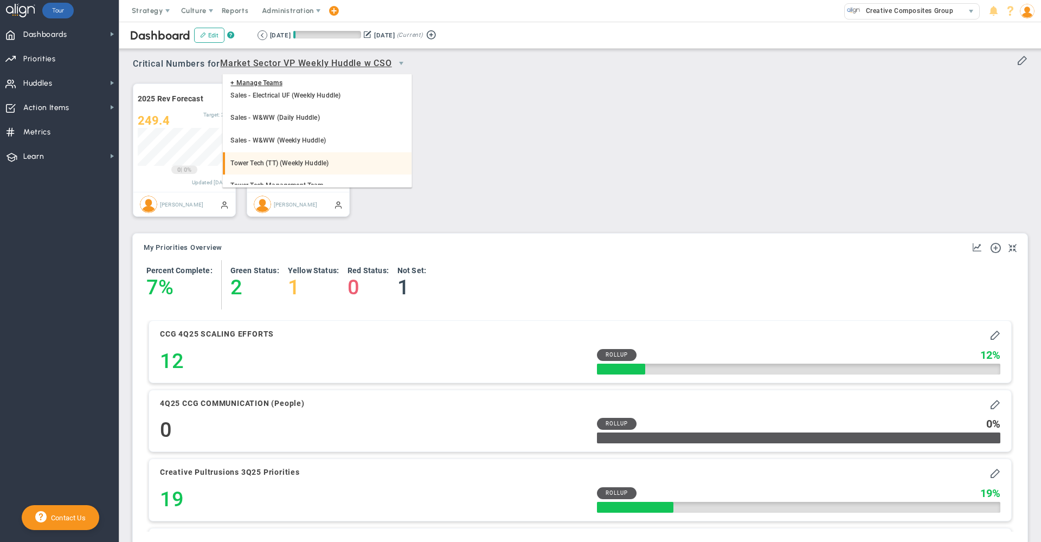
click at [322, 162] on li "Tower Tech (TT) (Weekly Huddle)" at bounding box center [317, 163] width 188 height 23
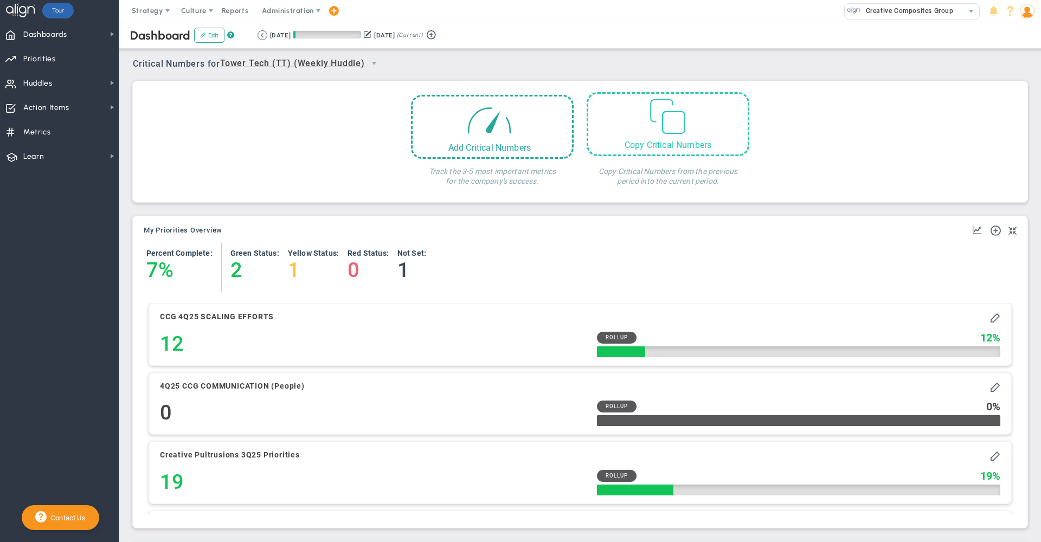
click at [650, 127] on span at bounding box center [667, 114] width 41 height 41
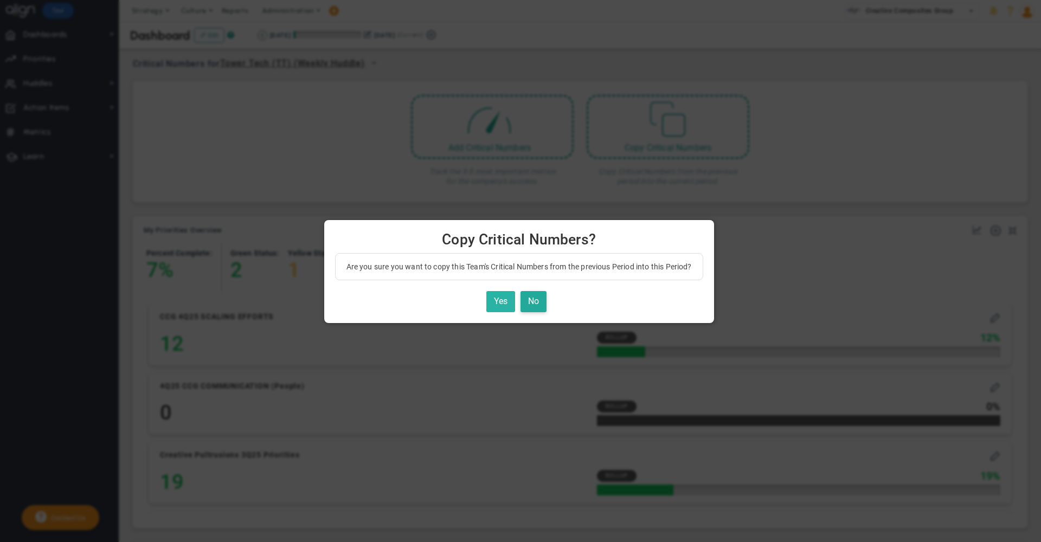
click at [501, 298] on button "Yes" at bounding box center [500, 301] width 29 height 21
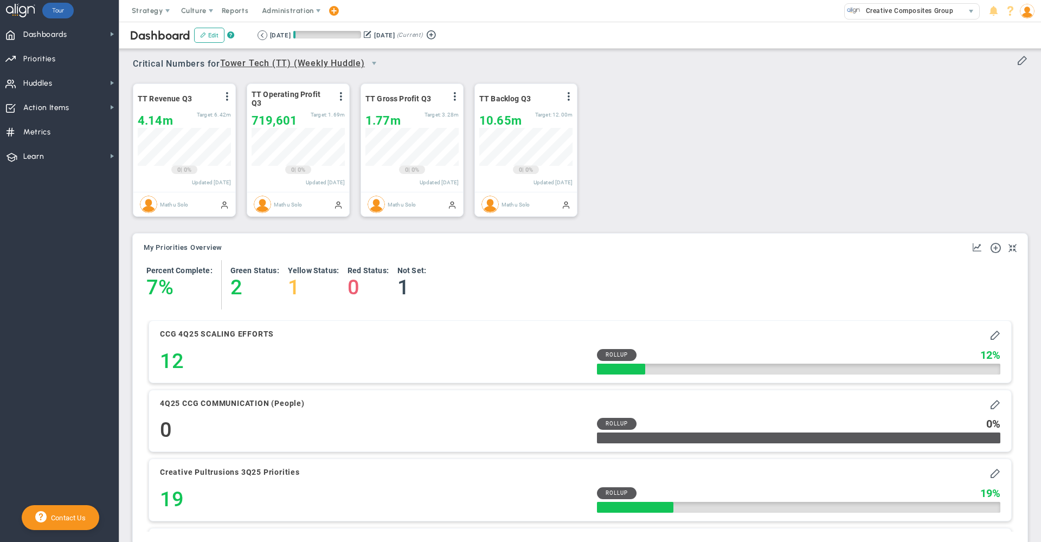
click at [353, 62] on span "Tower Tech (TT) (Weekly Huddle)" at bounding box center [292, 64] width 145 height 14
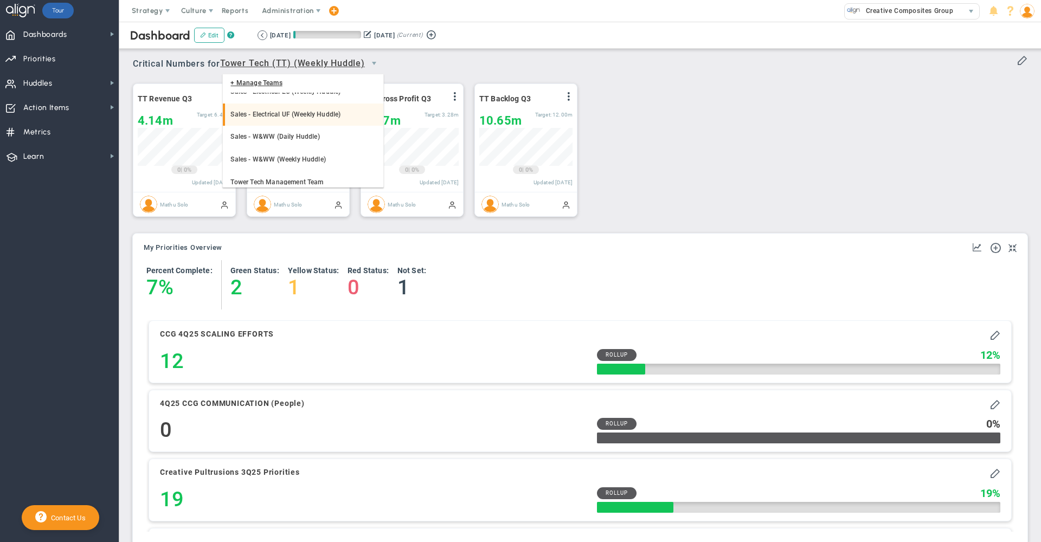
click at [321, 126] on li "Sales - Electrical UF (Weekly Huddle)" at bounding box center [303, 115] width 160 height 23
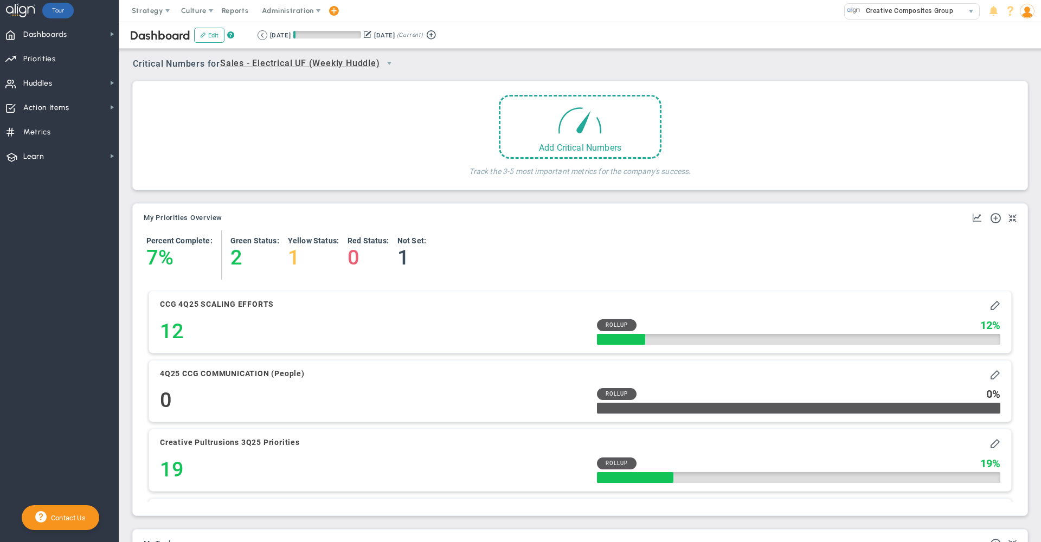
click at [328, 64] on span "Sales - Electrical UF (Weekly Huddle)" at bounding box center [300, 64] width 160 height 14
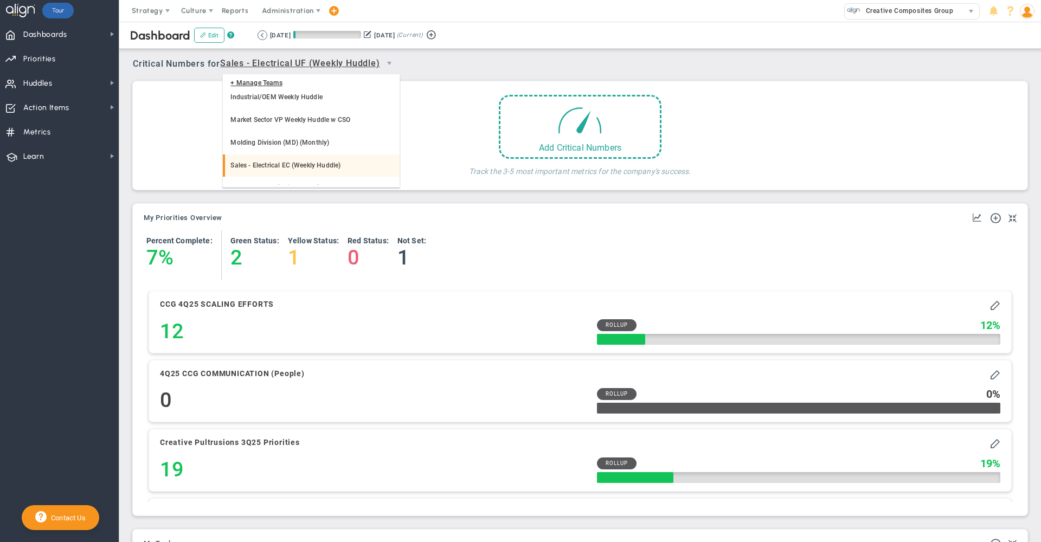
click at [323, 159] on li "Sales - Electrical EC (Weekly Huddle)" at bounding box center [311, 166] width 176 height 23
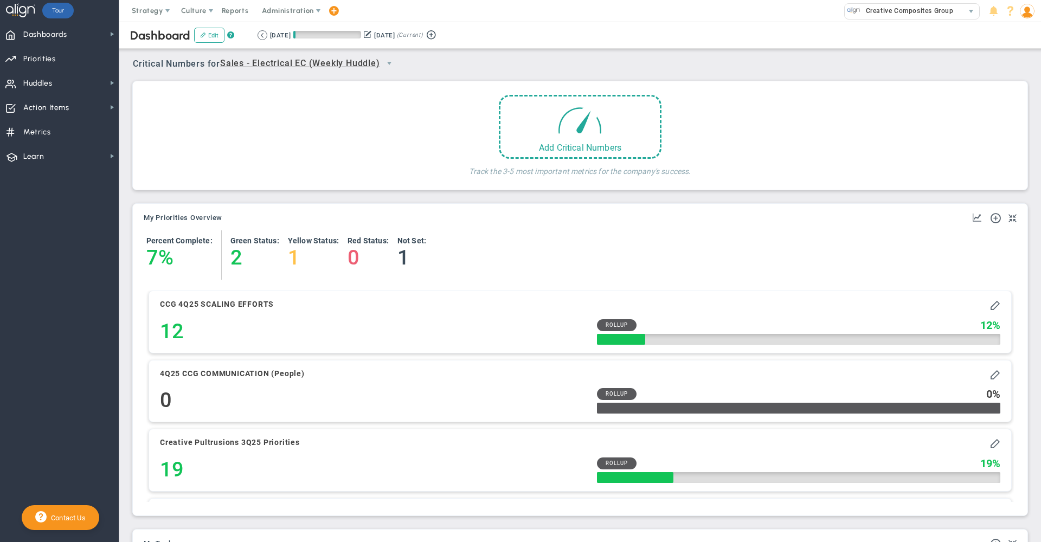
click at [344, 67] on span "Sales - Electrical EC (Weekly Huddle)" at bounding box center [300, 64] width 160 height 14
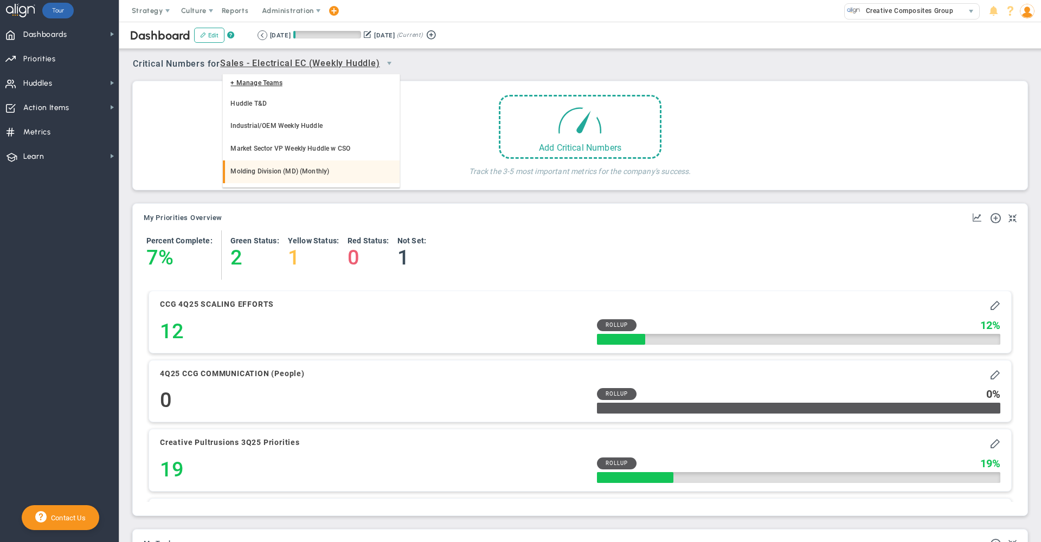
click at [310, 169] on li "Molding Division (MD) (Monthly)" at bounding box center [311, 172] width 177 height 23
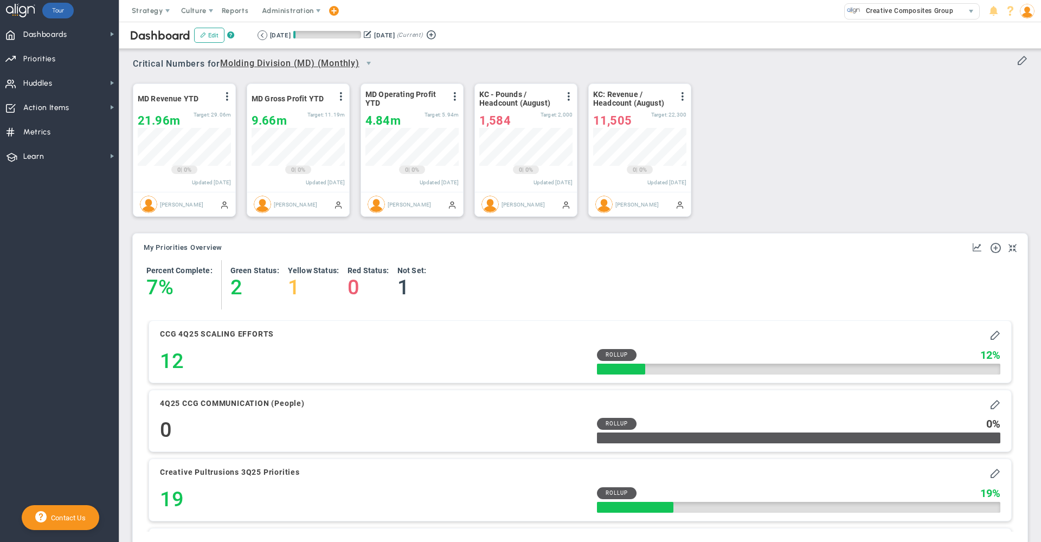
click at [358, 59] on span "Molding Division (MD) (Monthly)" at bounding box center [289, 64] width 139 height 14
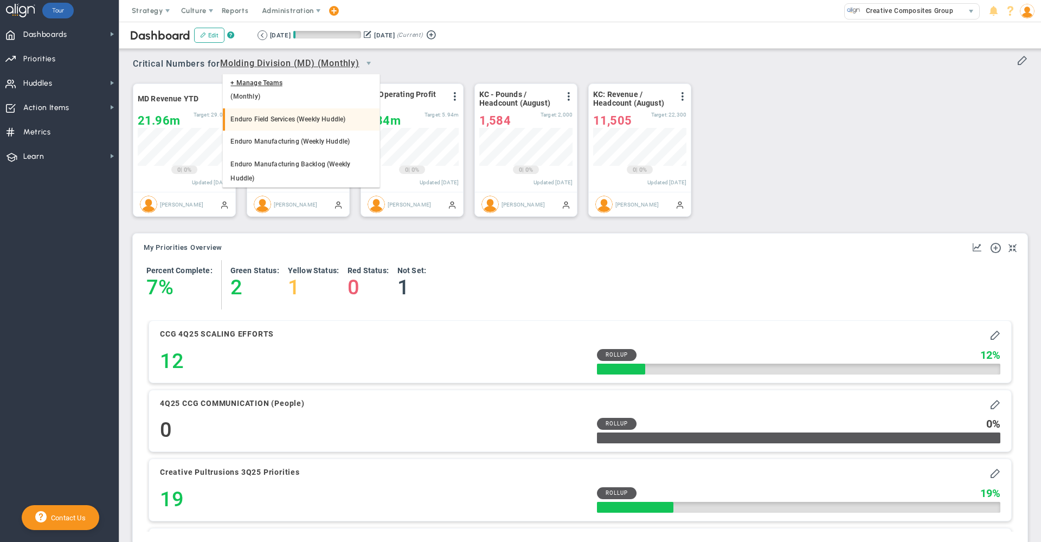
click at [267, 116] on li "Enduro Field Services (Weekly Huddle)" at bounding box center [301, 119] width 157 height 23
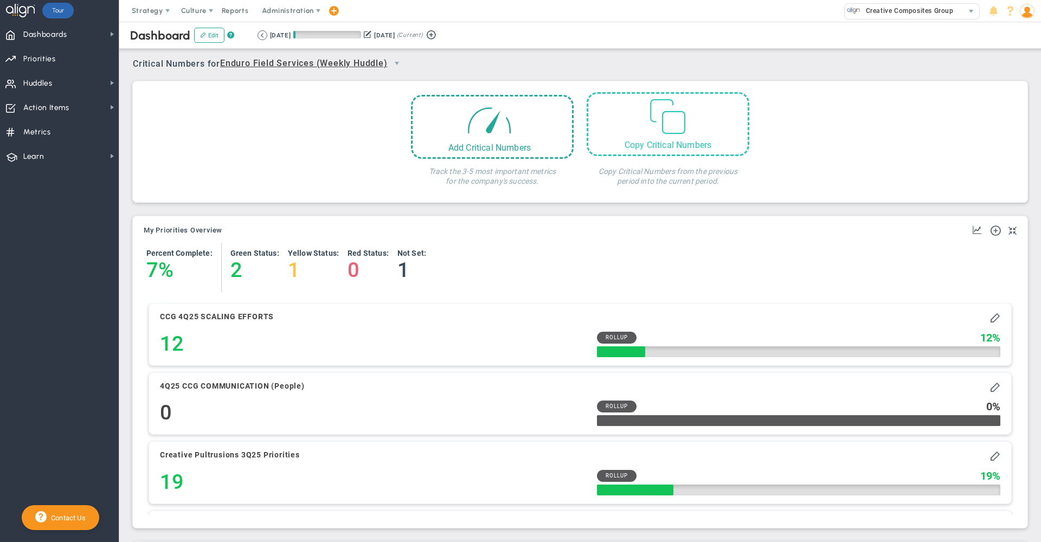
click at [627, 134] on div "Copy Critical Numbers" at bounding box center [668, 124] width 163 height 64
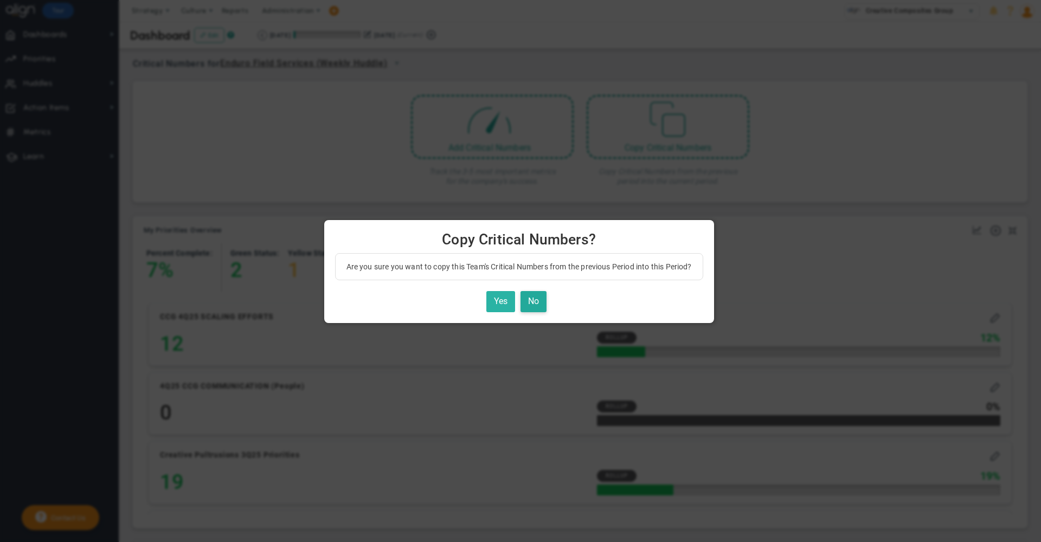
click at [487, 300] on button "Yes" at bounding box center [500, 301] width 29 height 21
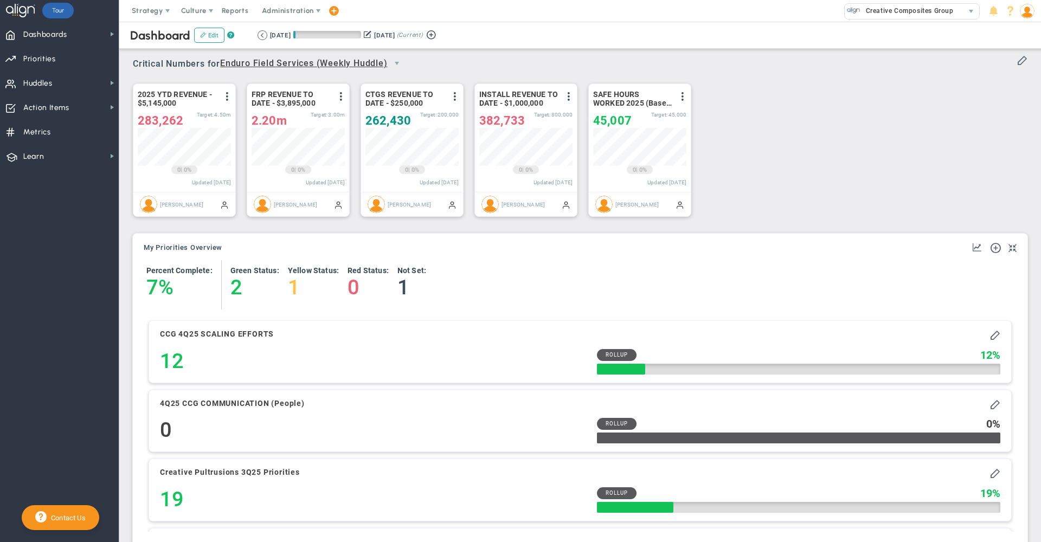
click at [371, 66] on span "Enduro Field Services (Weekly Huddle)" at bounding box center [304, 64] width 168 height 14
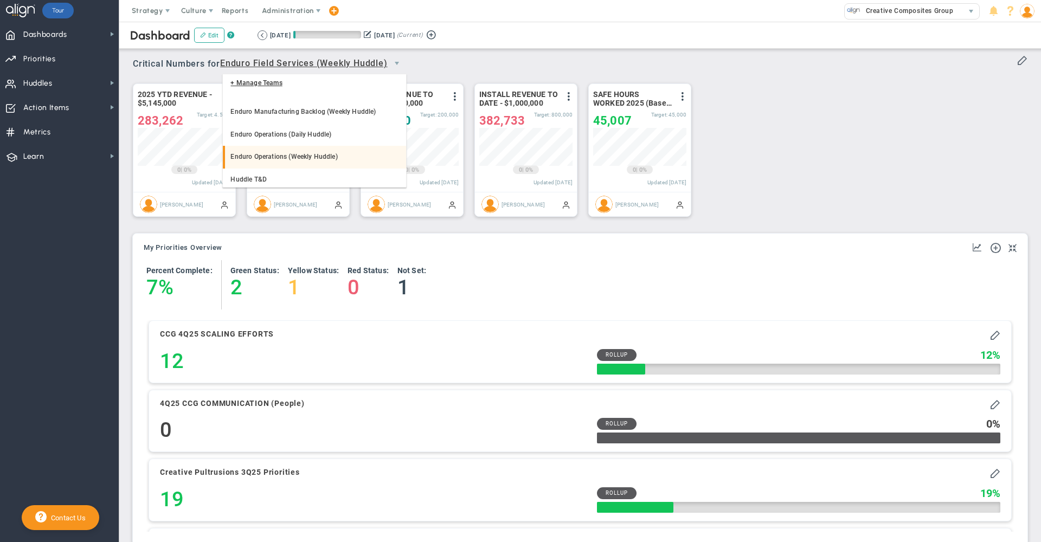
click at [324, 156] on li "Enduro Operations (Weekly Huddle)" at bounding box center [314, 157] width 183 height 23
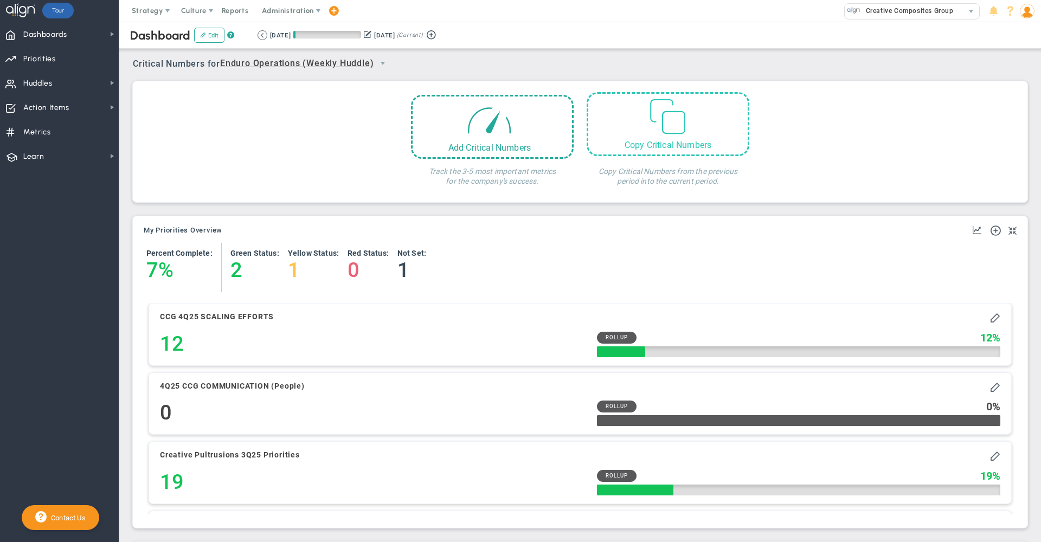
click at [676, 119] on span at bounding box center [667, 114] width 41 height 41
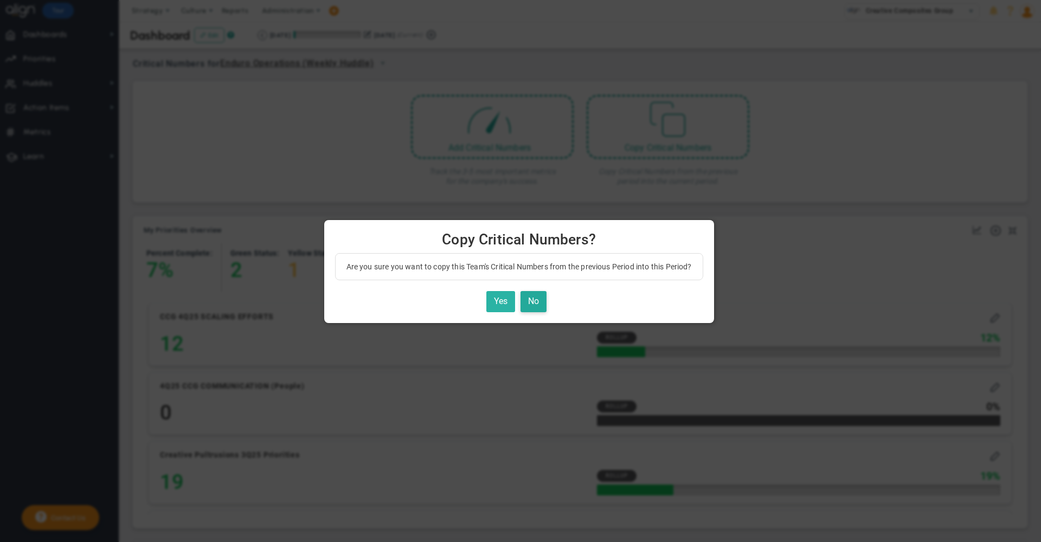
click at [502, 299] on button "Yes" at bounding box center [500, 301] width 29 height 21
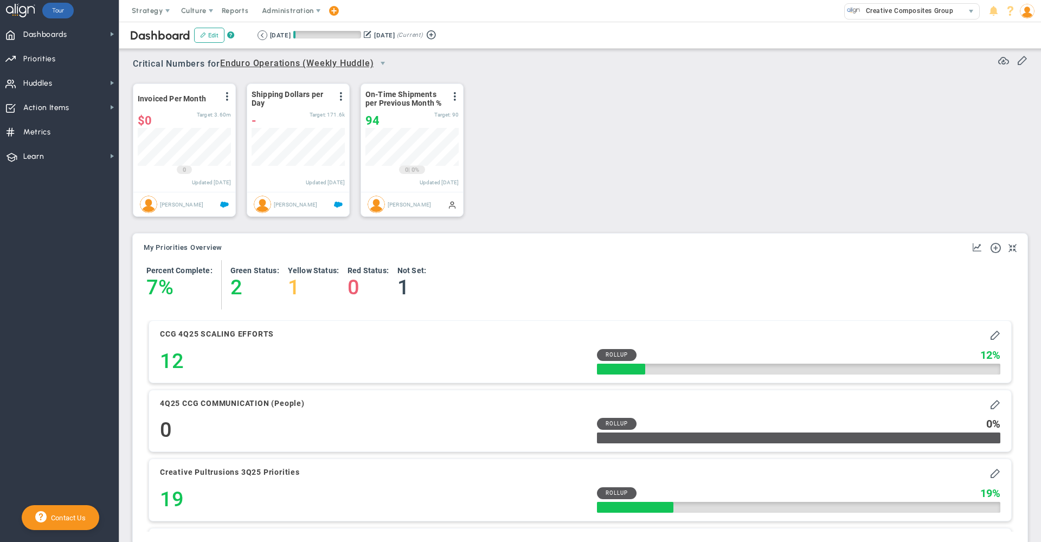
click at [339, 62] on span "Enduro Operations (Weekly Huddle)" at bounding box center [296, 64] width 153 height 14
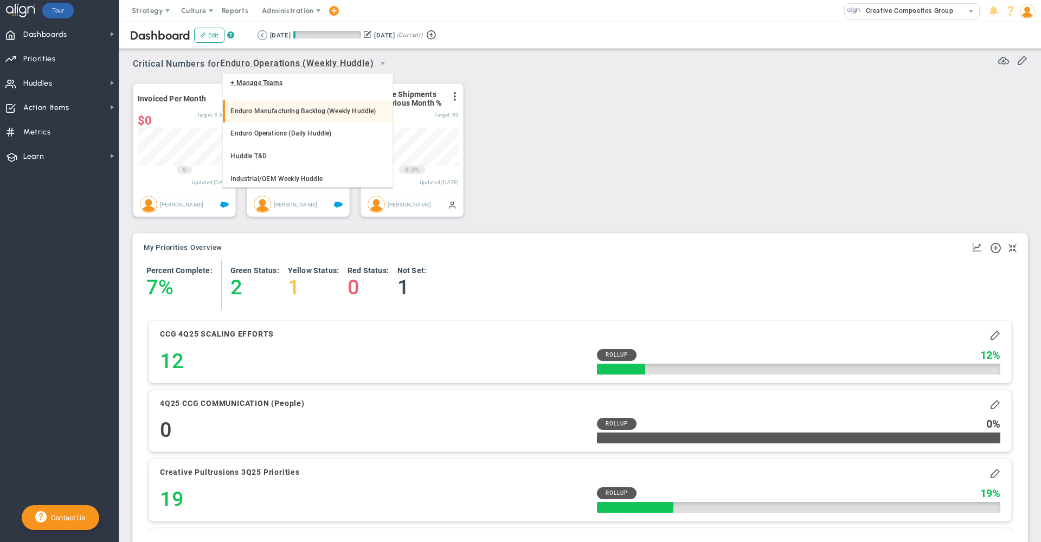
click at [317, 123] on li "Enduro Manufacturing Backlog (Weekly Huddle)" at bounding box center [308, 111] width 170 height 23
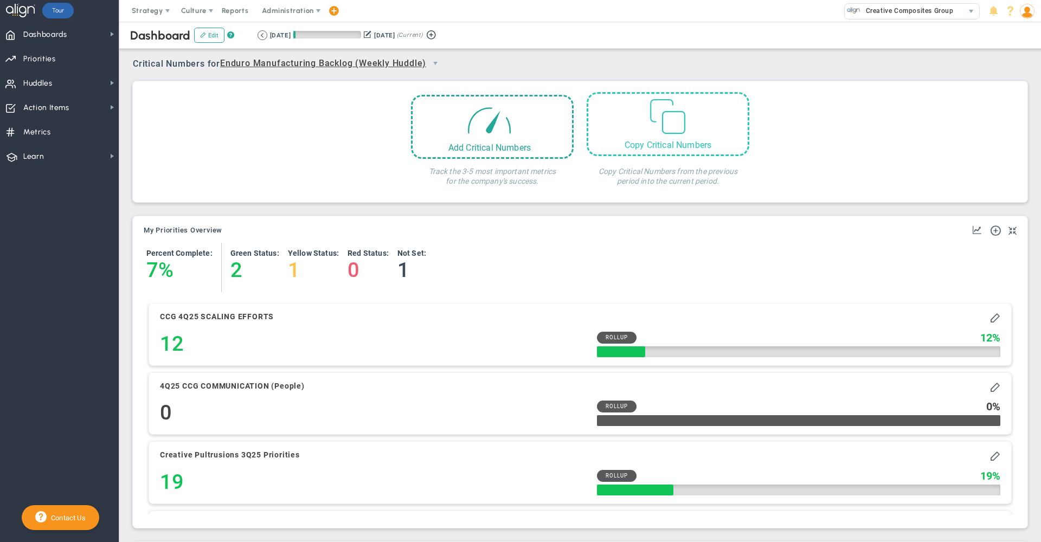
click at [695, 129] on div "Copy Critical Numbers" at bounding box center [668, 124] width 163 height 64
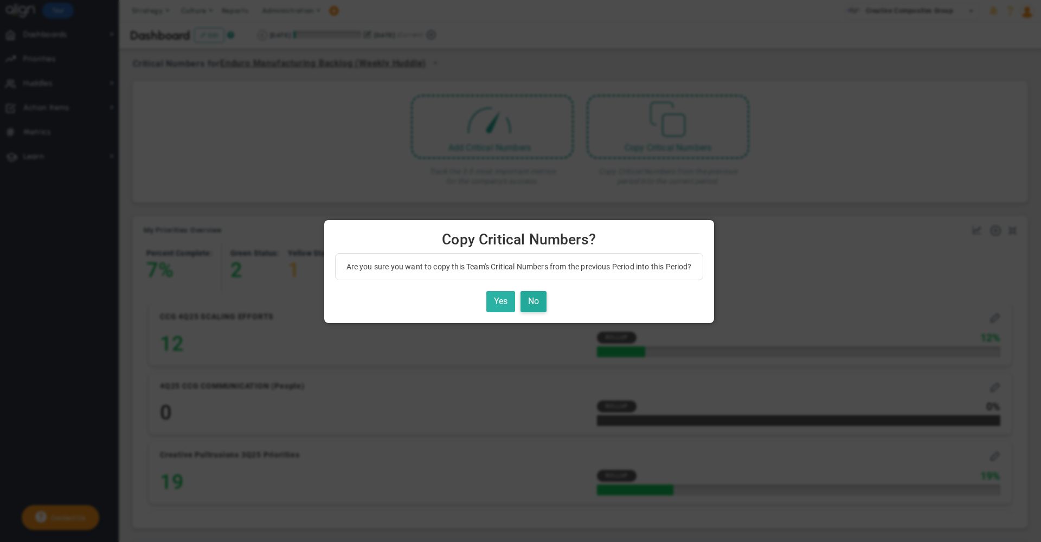
click at [502, 299] on button "Yes" at bounding box center [500, 301] width 29 height 21
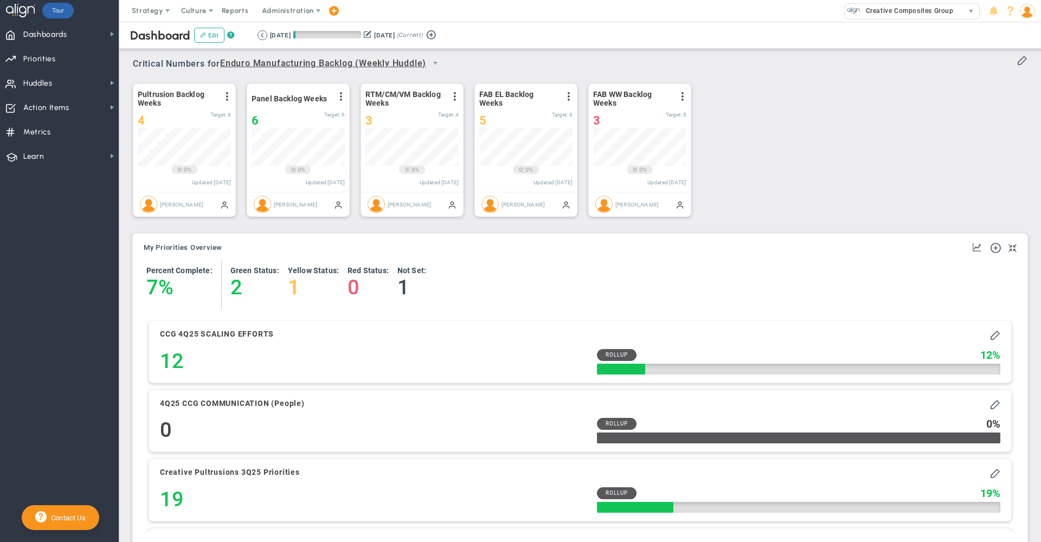
click at [337, 76] on div "Pultrusion Backlog Weeks View Historical Graph Edit Make "No Change" Update Add…" at bounding box center [576, 150] width 908 height 152
click at [327, 62] on span "Enduro Manufacturing Backlog (Weekly Huddle)" at bounding box center [323, 64] width 206 height 14
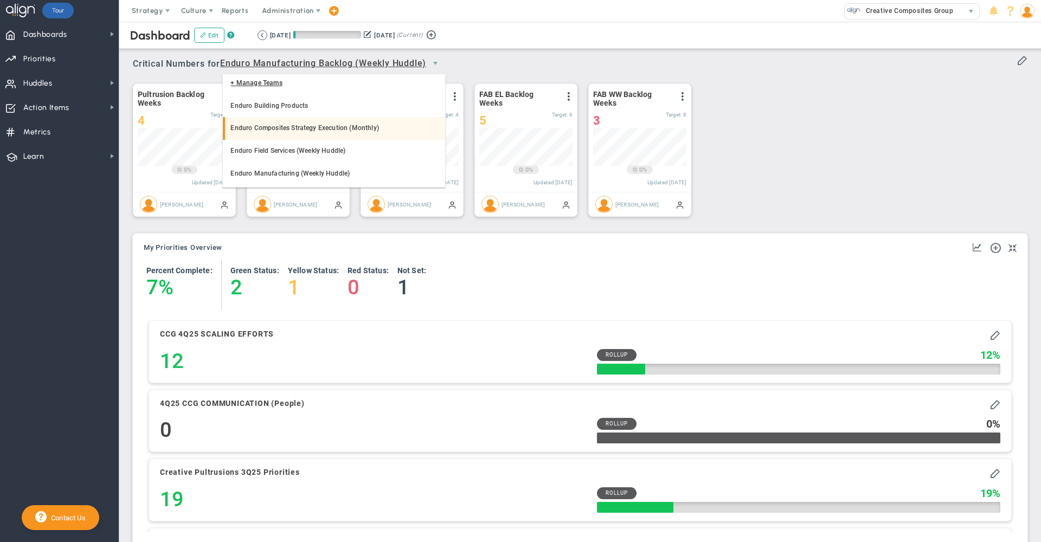
click at [293, 126] on li "Enduro Composites Strategy Execution (Monthly)" at bounding box center [334, 128] width 222 height 23
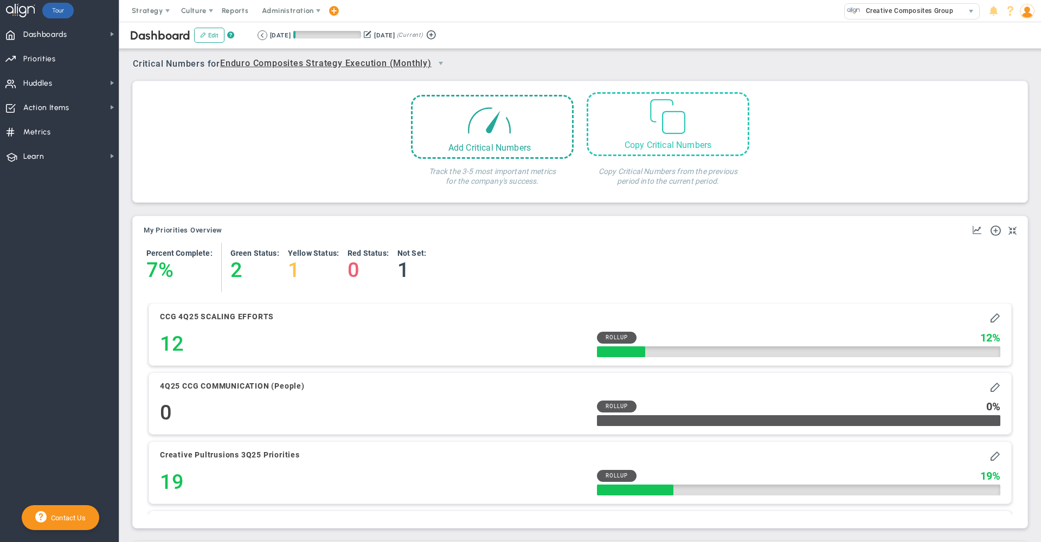
click at [666, 112] on span at bounding box center [667, 114] width 41 height 41
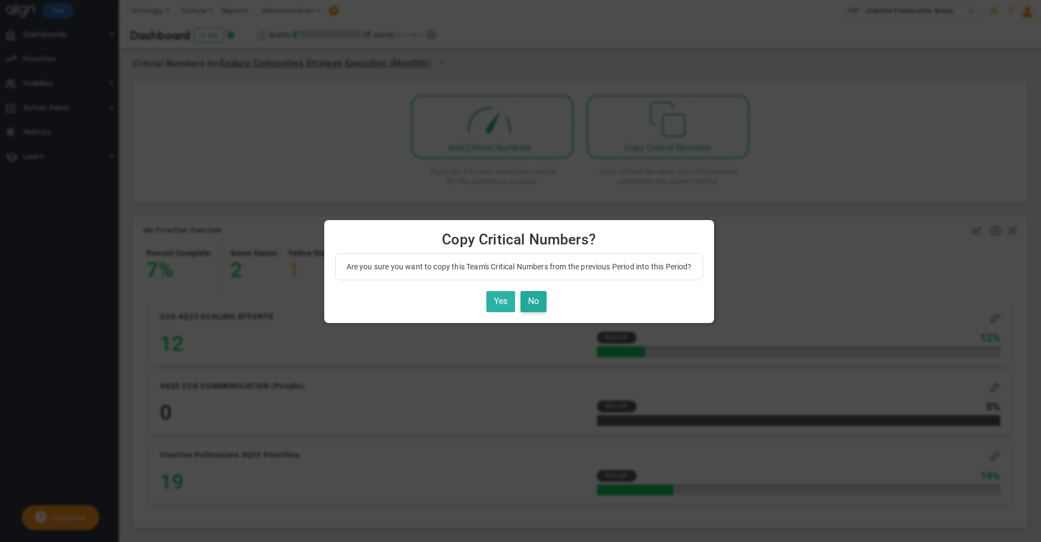
click at [505, 301] on button "Yes" at bounding box center [500, 301] width 29 height 21
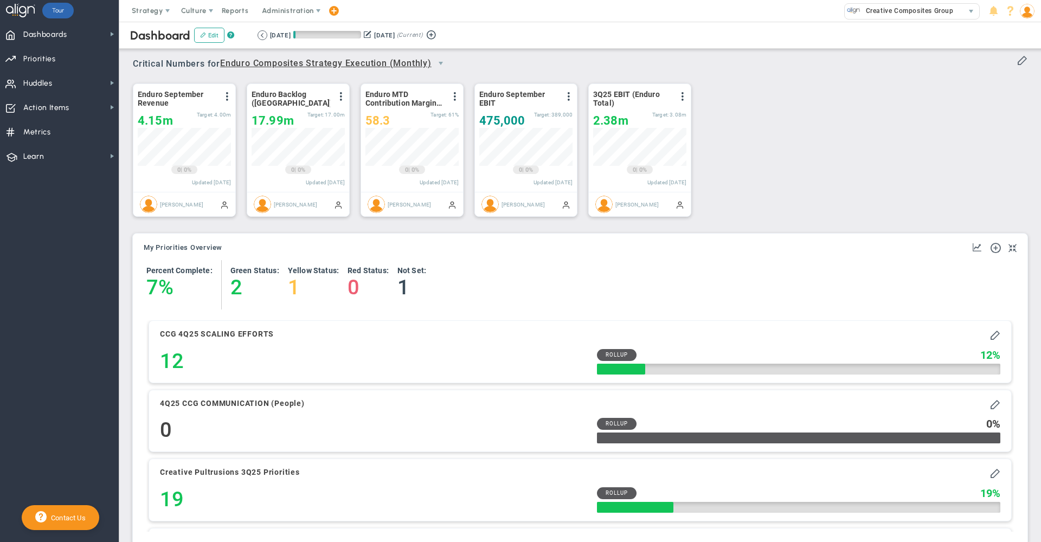
click at [339, 63] on span "Enduro Composites Strategy Execution (Monthly)" at bounding box center [325, 64] width 211 height 14
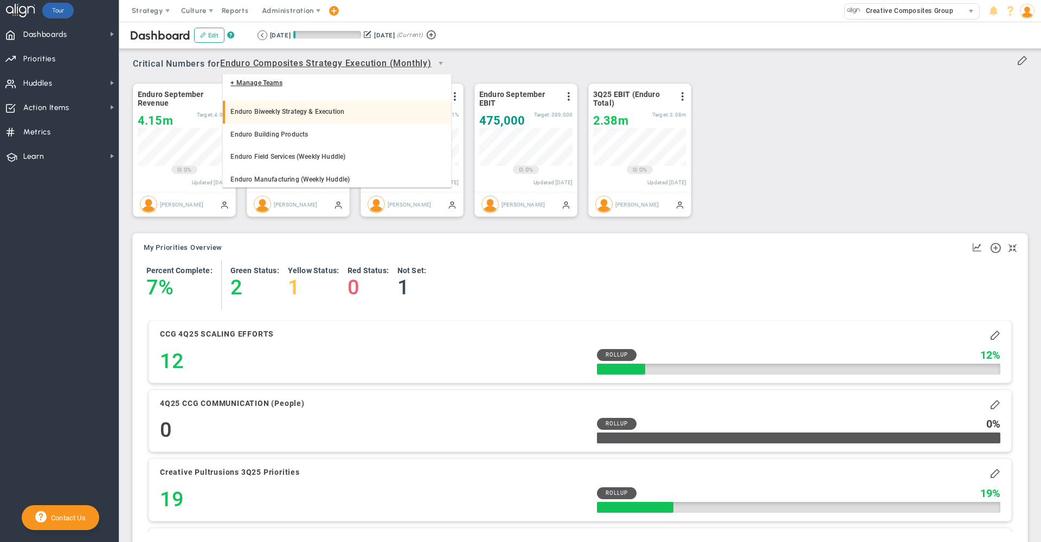
click at [334, 117] on li "Enduro Biweekly Strategy & Execution" at bounding box center [337, 112] width 228 height 23
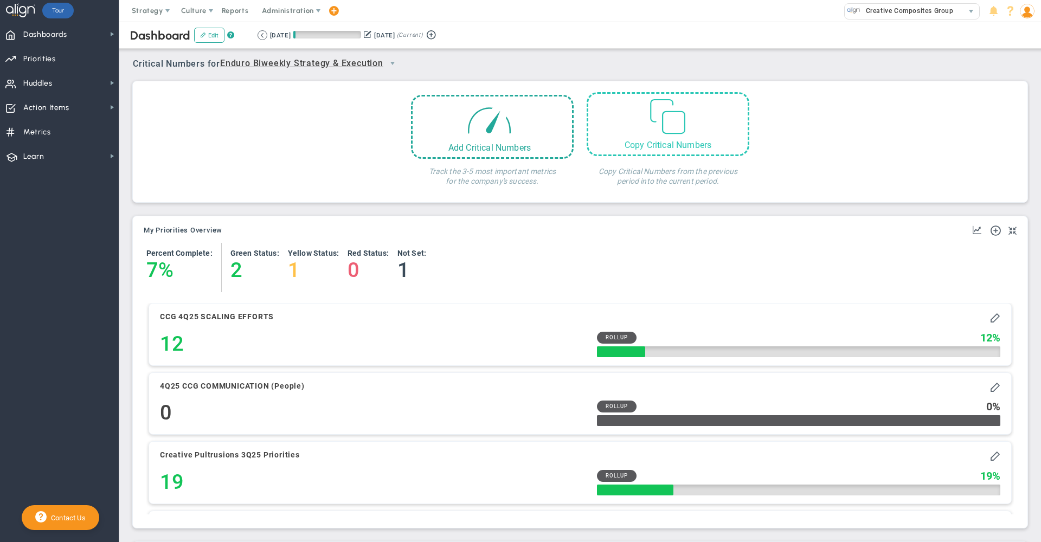
click at [649, 124] on span at bounding box center [667, 114] width 41 height 41
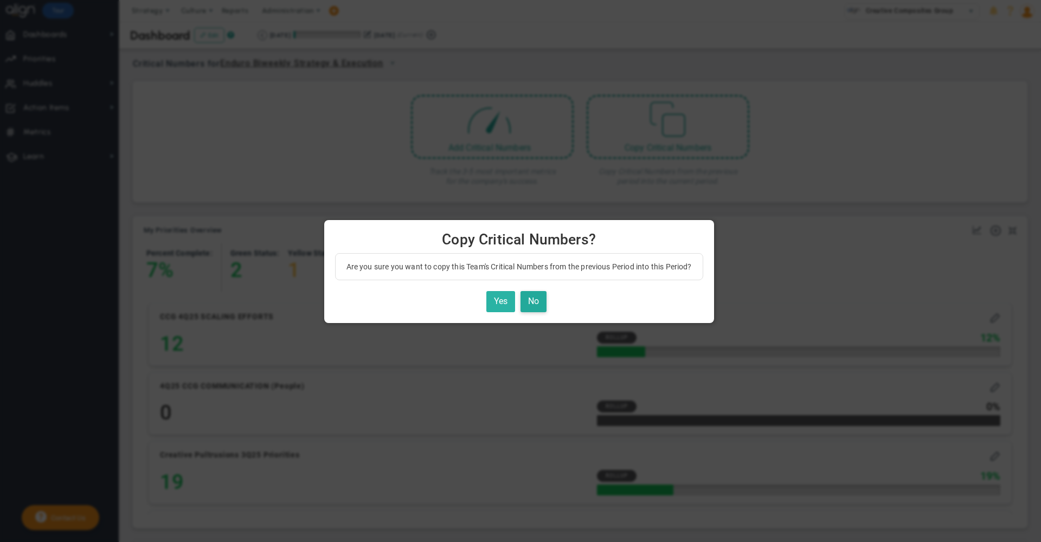
click at [503, 297] on button "Yes" at bounding box center [500, 301] width 29 height 21
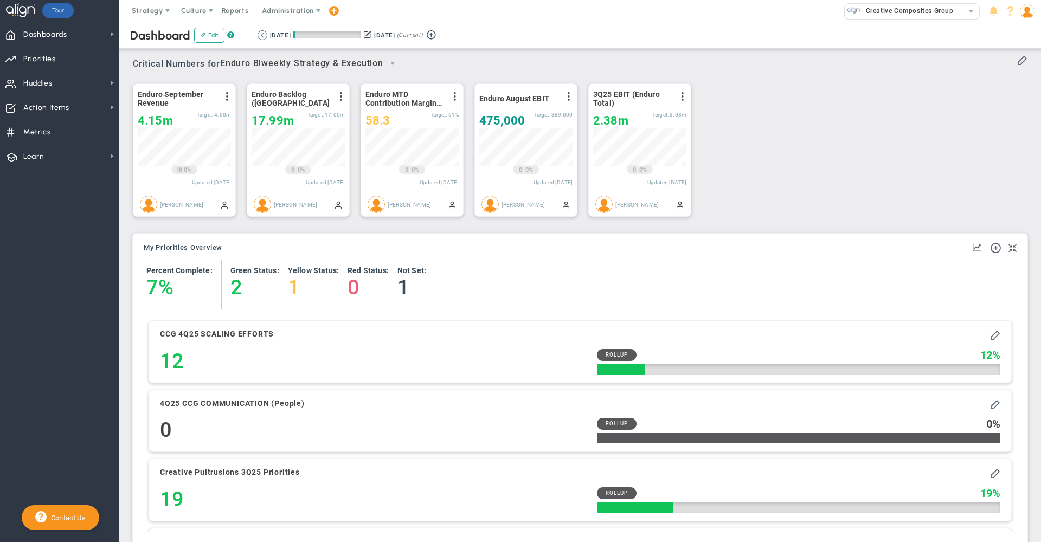
click at [358, 65] on span "Enduro Biweekly Strategy & Execution" at bounding box center [301, 64] width 163 height 14
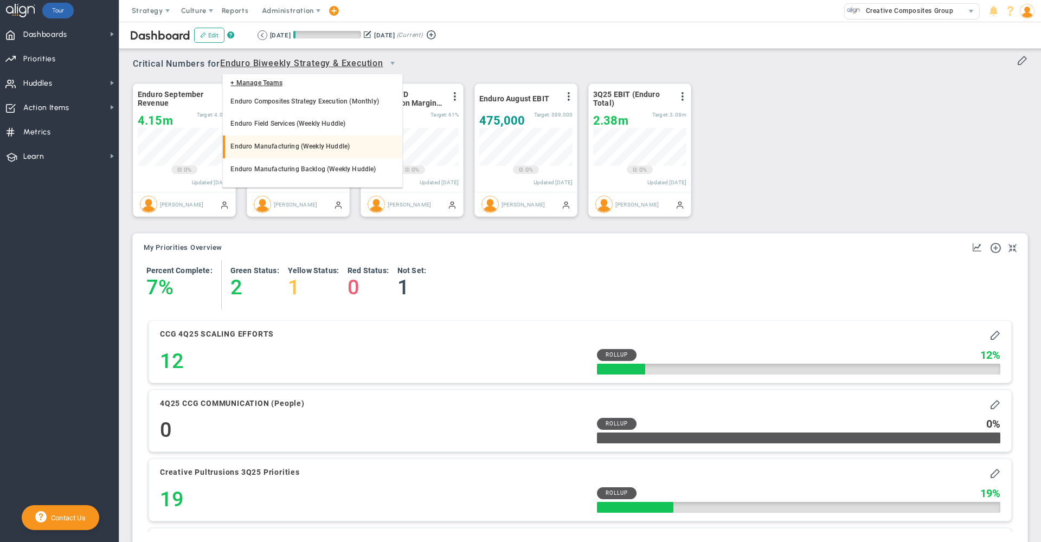
click at [301, 142] on li "Enduro Manufacturing (Weekly Huddle)" at bounding box center [312, 147] width 179 height 23
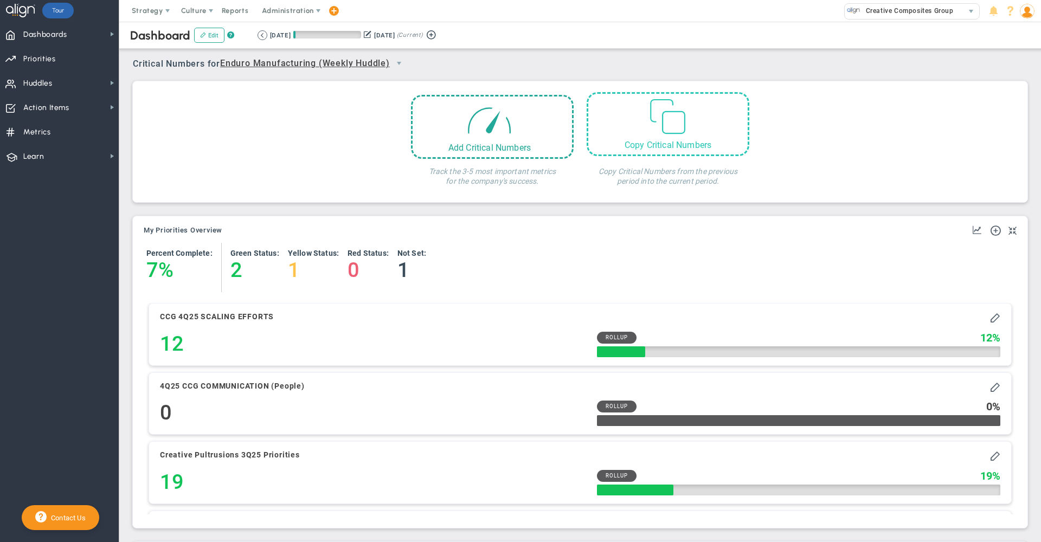
click at [647, 129] on span at bounding box center [667, 114] width 41 height 41
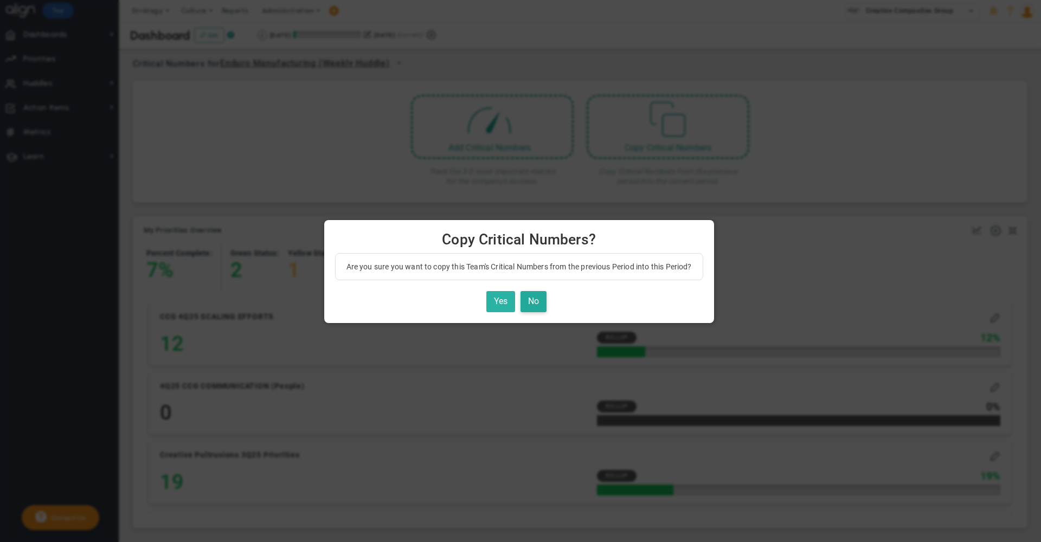
click at [502, 299] on button "Yes" at bounding box center [500, 301] width 29 height 21
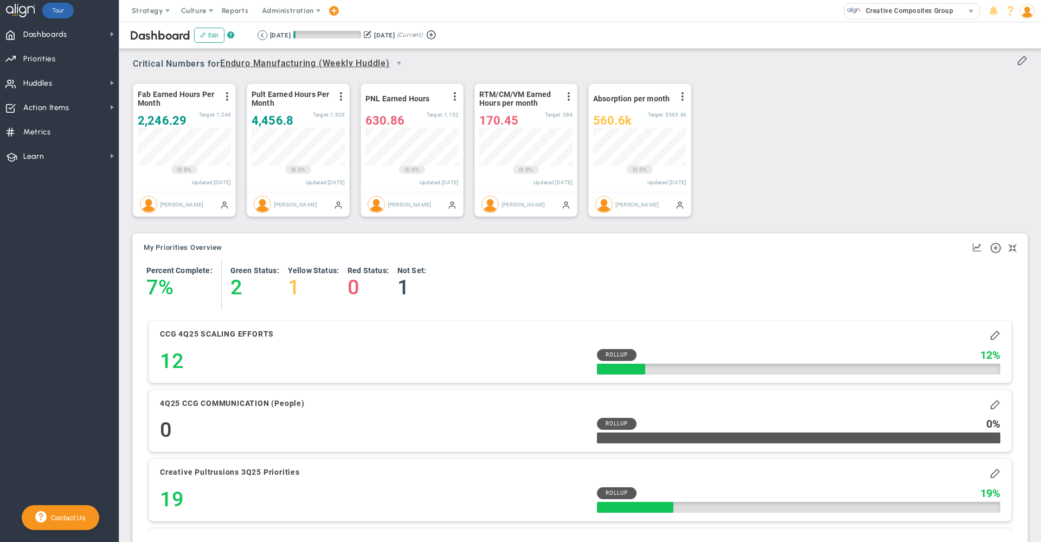
click at [361, 63] on span "Enduro Manufacturing (Weekly Huddle)" at bounding box center [305, 64] width 170 height 14
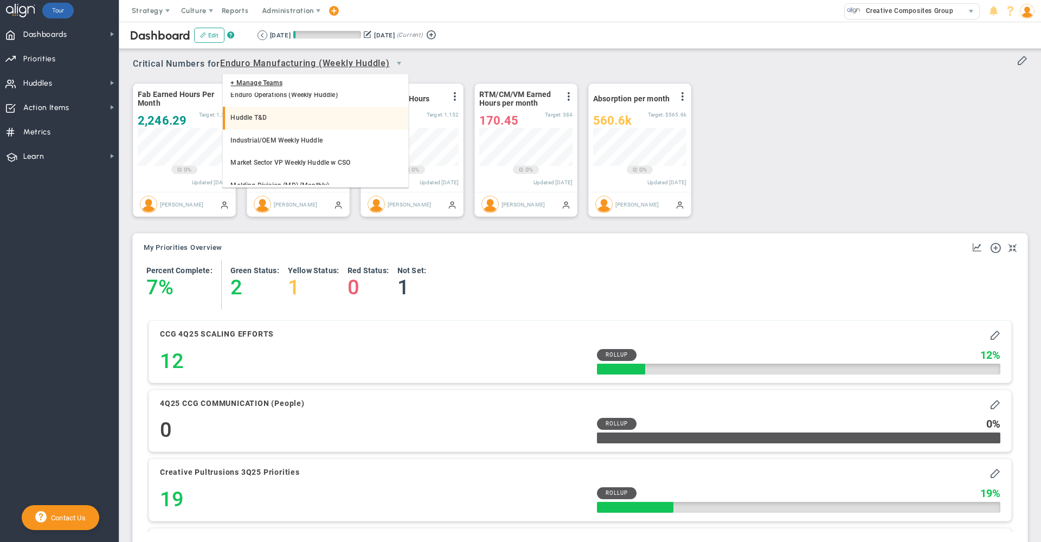
click at [300, 126] on li "Huddle T&D" at bounding box center [315, 118] width 185 height 23
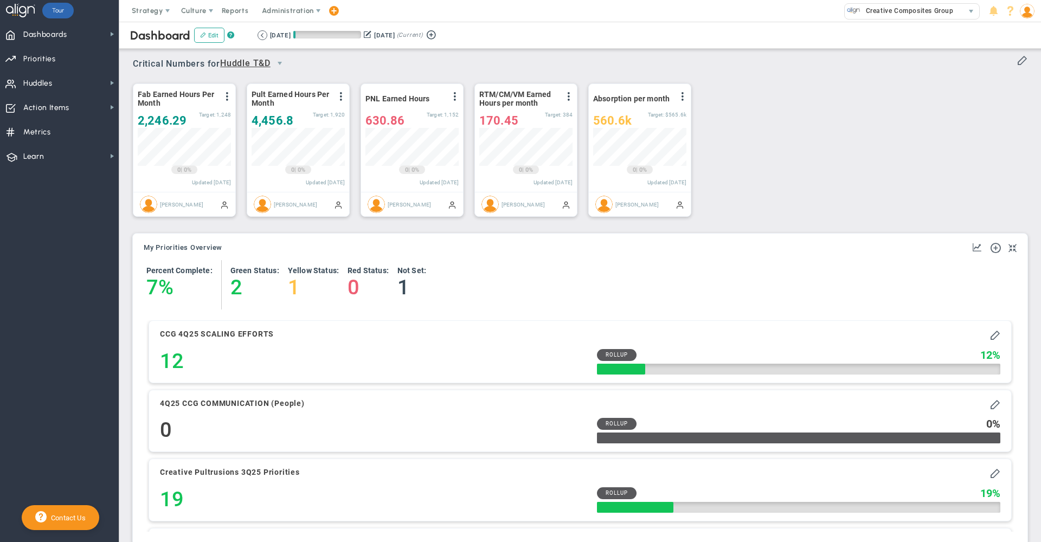
click at [369, 63] on div "Critical Numbers for Huddle T&D 114914 Critical Numbers for Enduro Manufacturin…" at bounding box center [580, 60] width 895 height 28
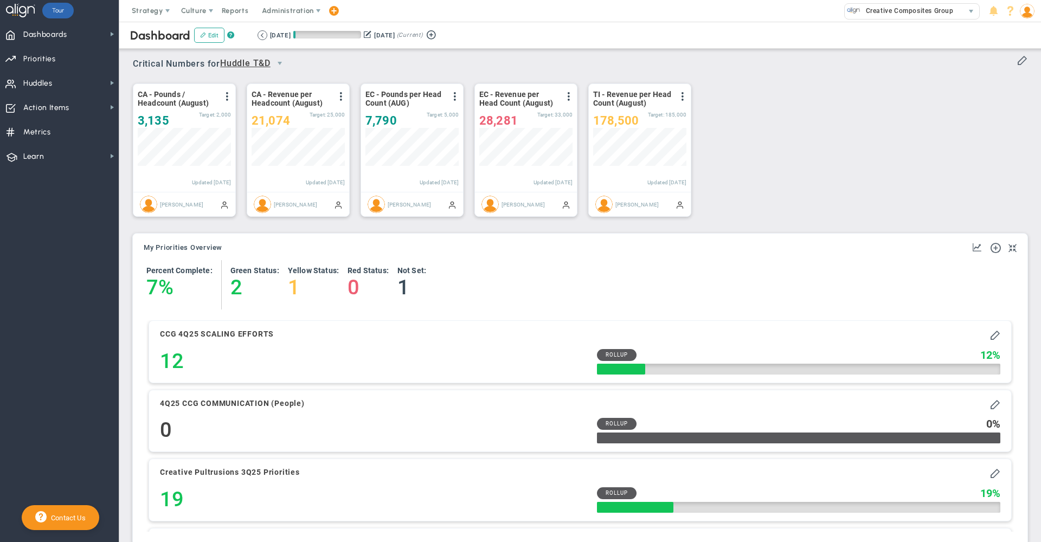
click at [254, 59] on span "Huddle T&D" at bounding box center [245, 64] width 50 height 14
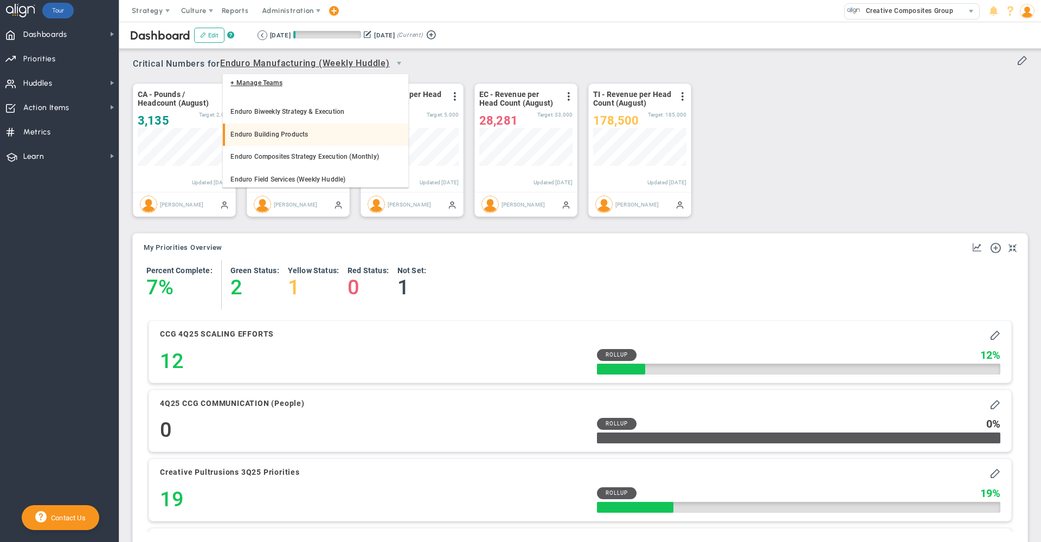
click at [297, 125] on li "Enduro Building Products" at bounding box center [315, 135] width 185 height 23
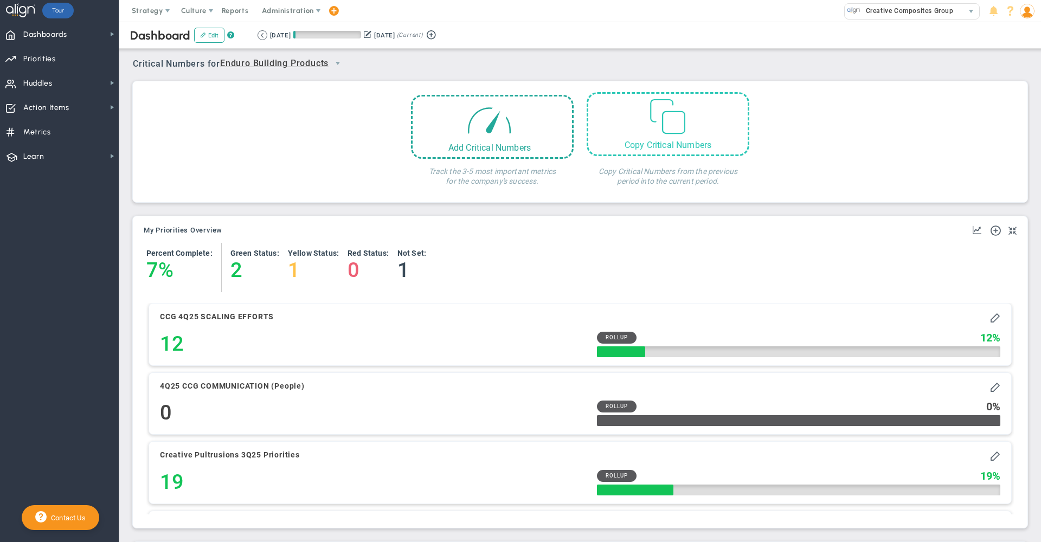
click at [686, 126] on div "Copy Critical Numbers" at bounding box center [668, 124] width 163 height 64
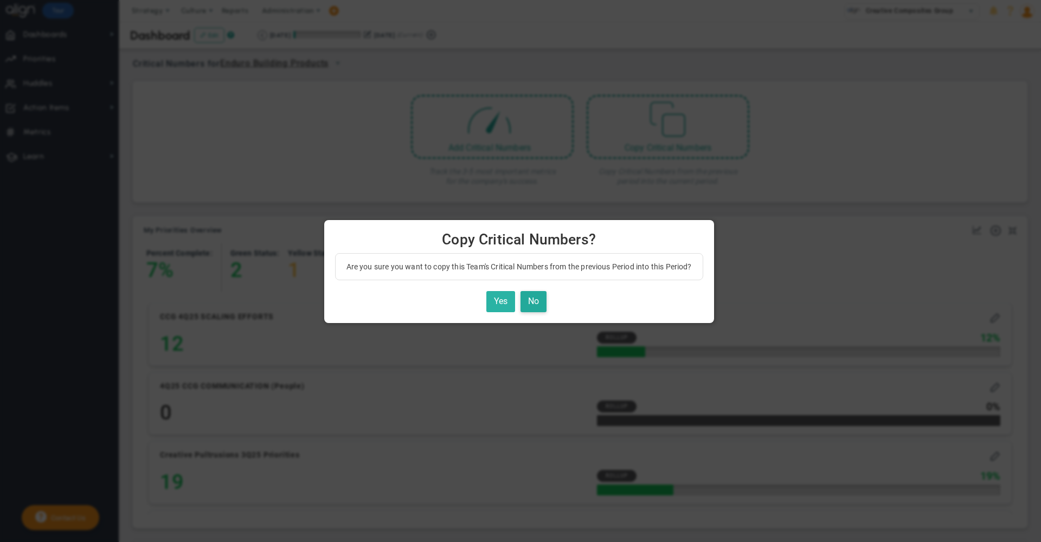
click at [504, 296] on button "Yes" at bounding box center [500, 301] width 29 height 21
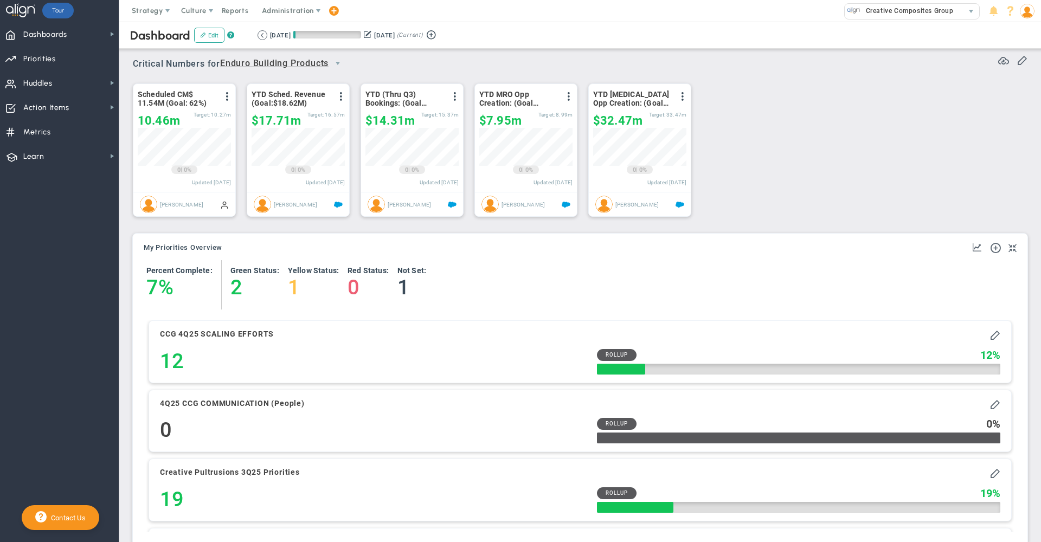
click at [332, 64] on span "select" at bounding box center [338, 63] width 18 height 18
click at [272, 121] on li "Industrial/OEM Weekly Huddle" at bounding box center [286, 115] width 126 height 23
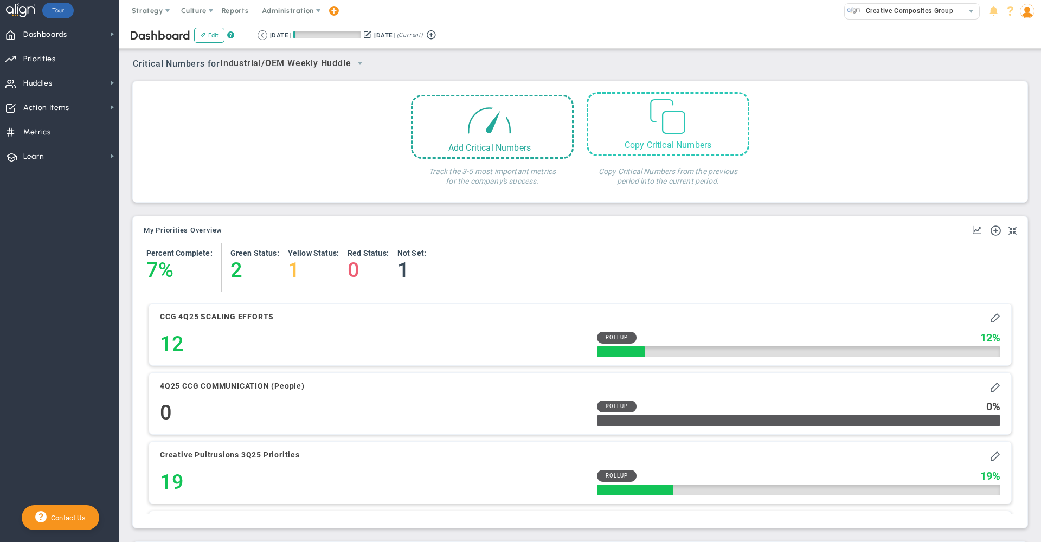
click at [698, 132] on div "Copy Critical Numbers" at bounding box center [668, 124] width 163 height 64
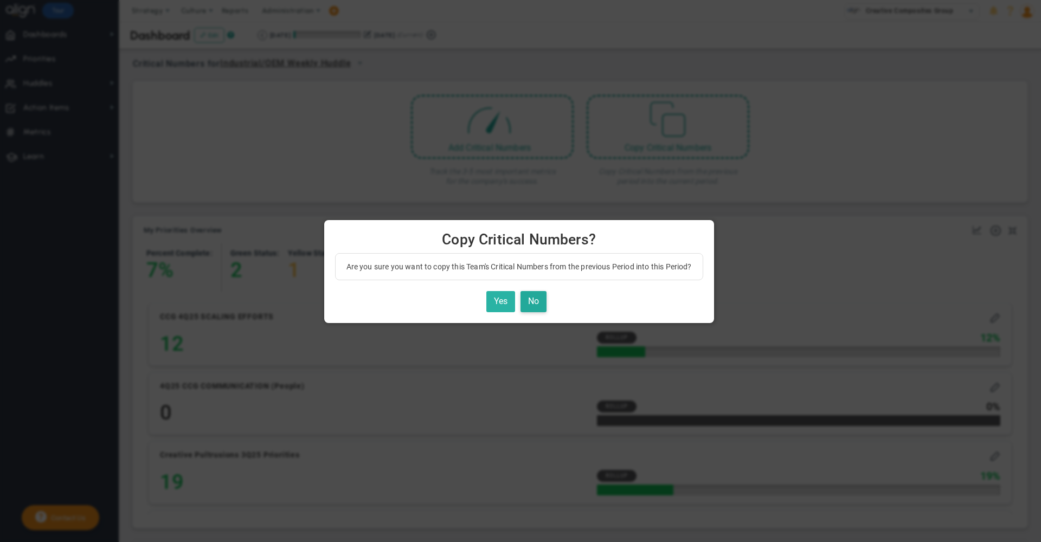
click at [508, 299] on button "Yes" at bounding box center [500, 301] width 29 height 21
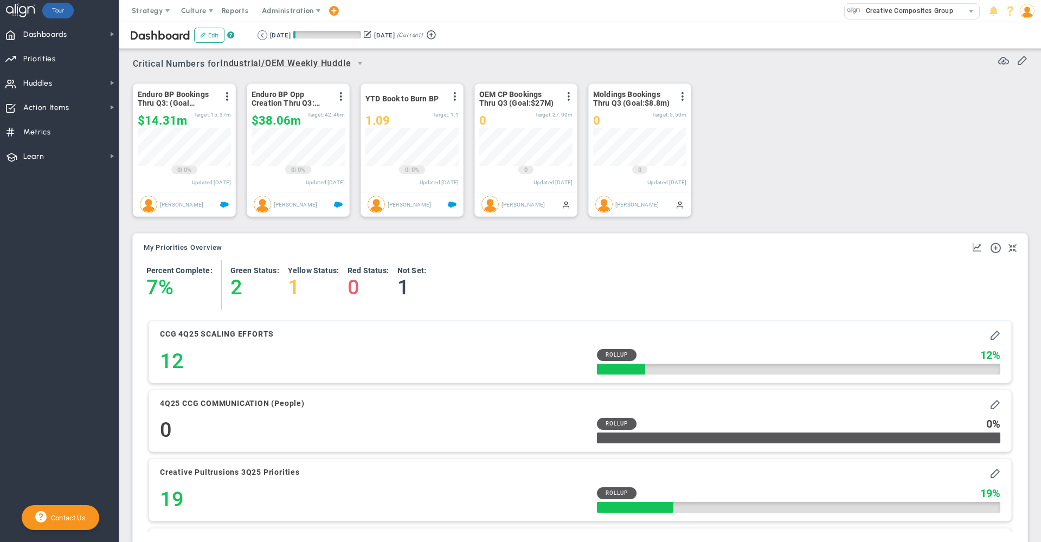
click at [309, 67] on span "Industrial/OEM Weekly Huddle" at bounding box center [285, 64] width 131 height 14
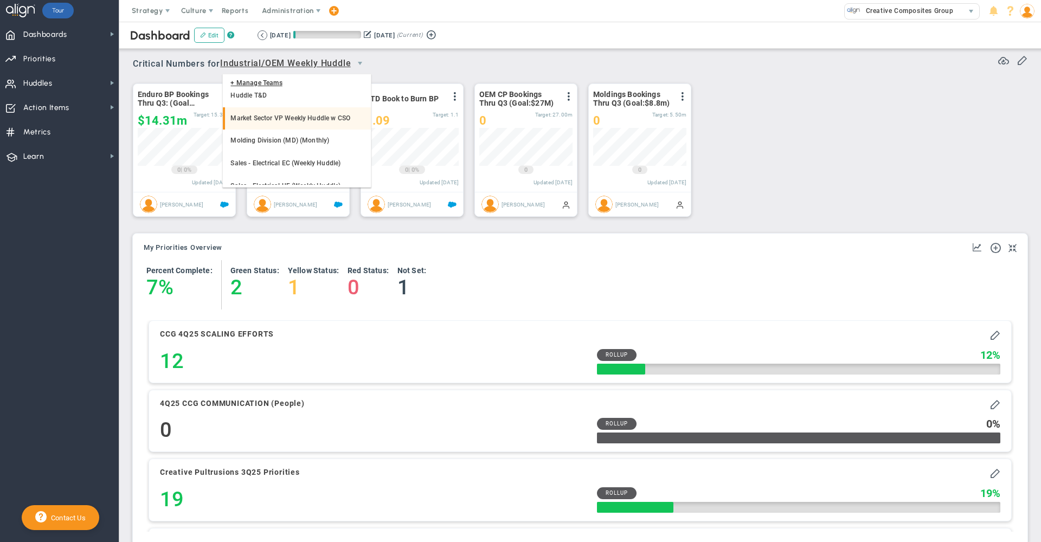
click at [309, 111] on li "Market Sector VP Weekly Huddle w CSO" at bounding box center [296, 118] width 147 height 23
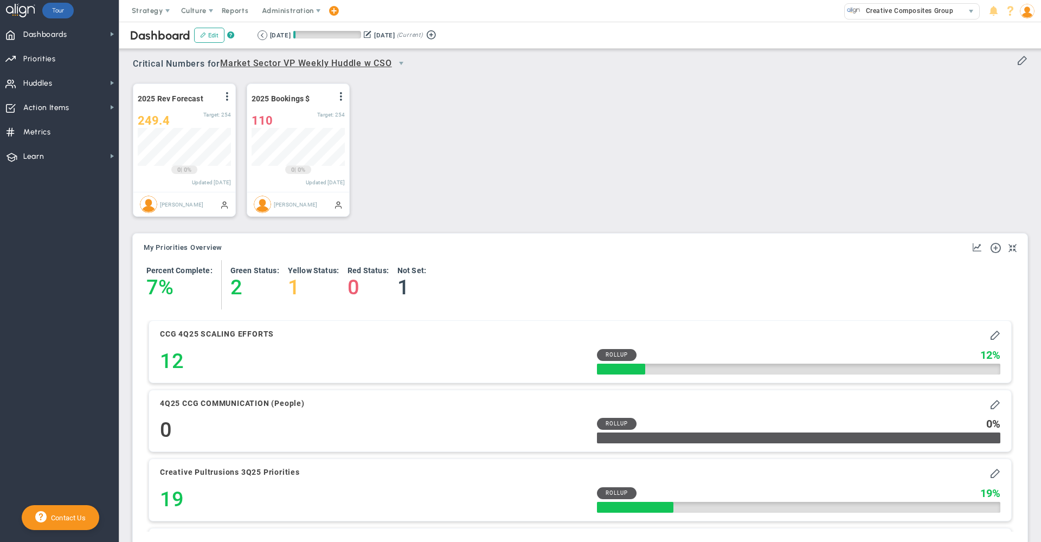
click at [265, 63] on span "Market Sector VP Weekly Huddle w CSO" at bounding box center [306, 64] width 172 height 14
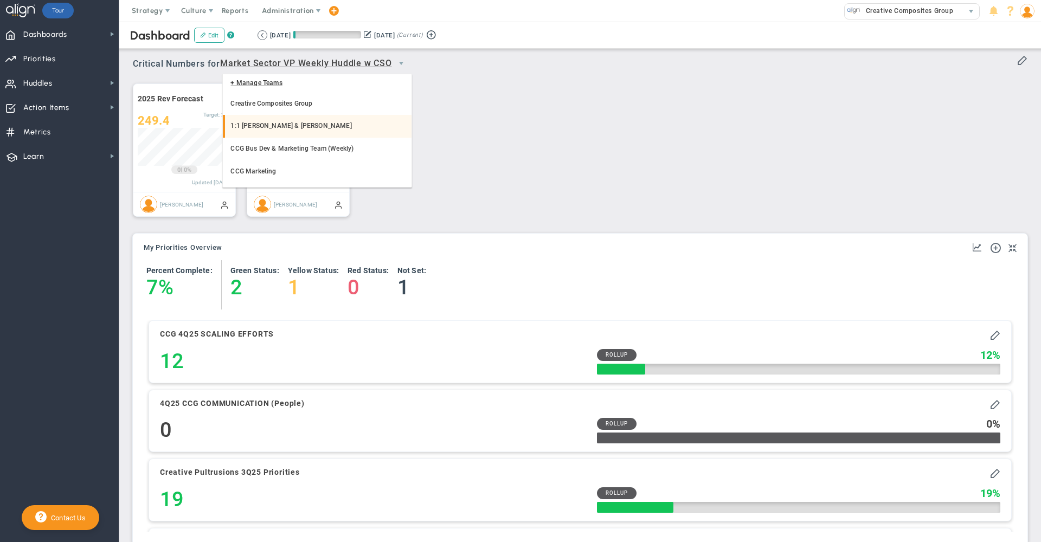
click at [322, 117] on li "1:1 [PERSON_NAME] & [PERSON_NAME]" at bounding box center [317, 126] width 188 height 23
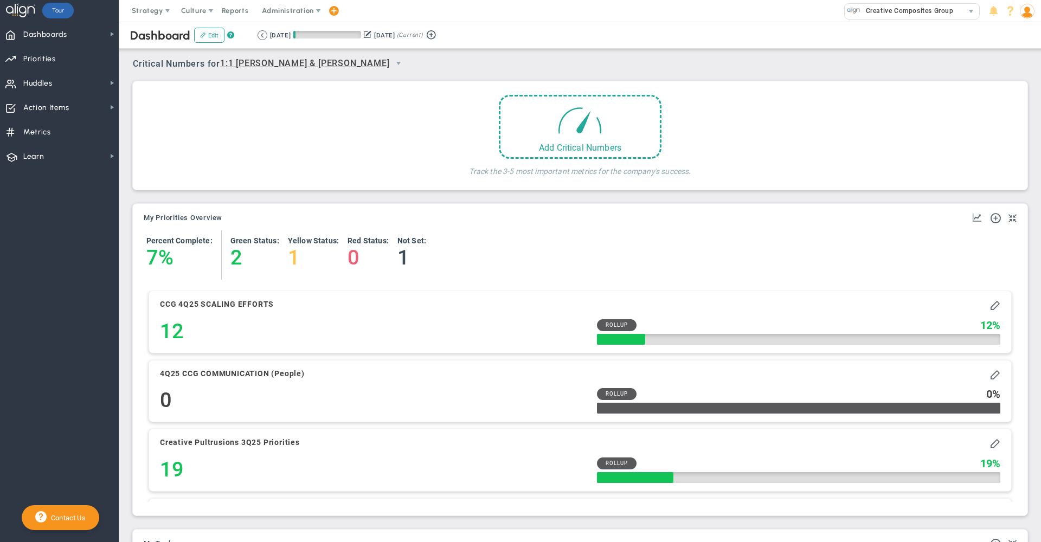
click at [270, 67] on span "1:1 [PERSON_NAME] & [PERSON_NAME]" at bounding box center [304, 64] width 169 height 14
drag, startPoint x: 303, startPoint y: 102, endPoint x: 303, endPoint y: 111, distance: 8.7
click at [303, 111] on div "Creative Composites Group 1:1 [PERSON_NAME] & [PERSON_NAME] CCG Bus Dev & Marke…" at bounding box center [266, 139] width 87 height 92
click at [266, 103] on li "Enduro Field Services (Weekly Huddle)" at bounding box center [266, 98] width 87 height 36
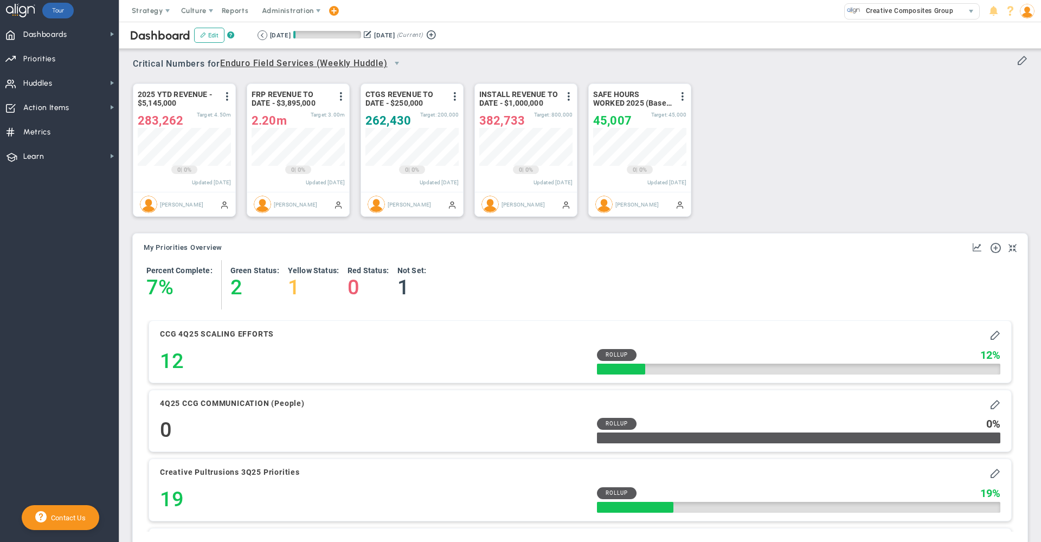
click at [375, 59] on span "Enduro Field Services (Weekly Huddle)" at bounding box center [304, 64] width 168 height 14
click at [879, 131] on div "2025 YTD REVENUE - $5,145,000 View Historical Graph Edit Make "No Change" Updat…" at bounding box center [576, 150] width 908 height 152
click at [49, 39] on span "Dashboards" at bounding box center [45, 34] width 44 height 23
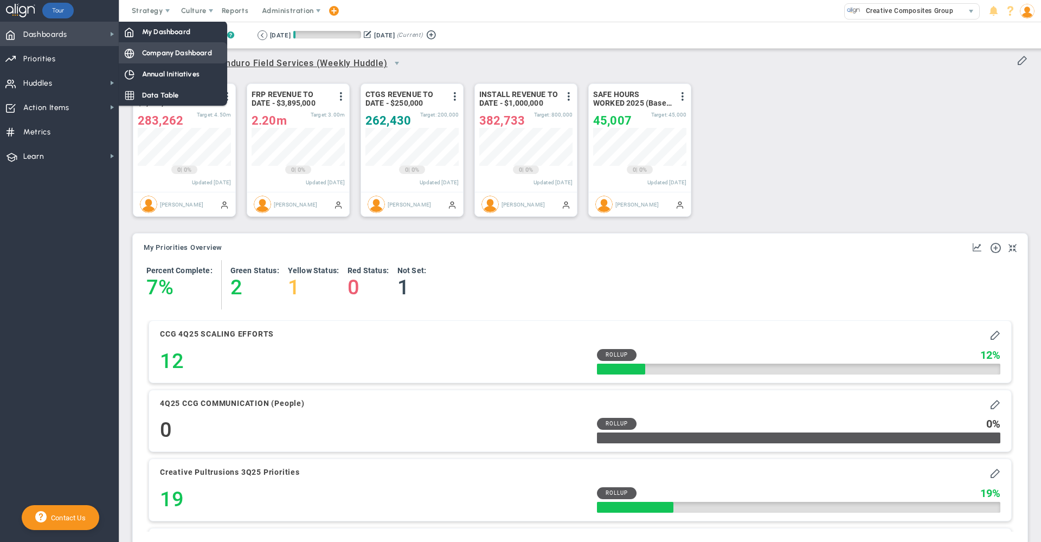
click at [164, 55] on span "Company Dashboard" at bounding box center [177, 53] width 70 height 10
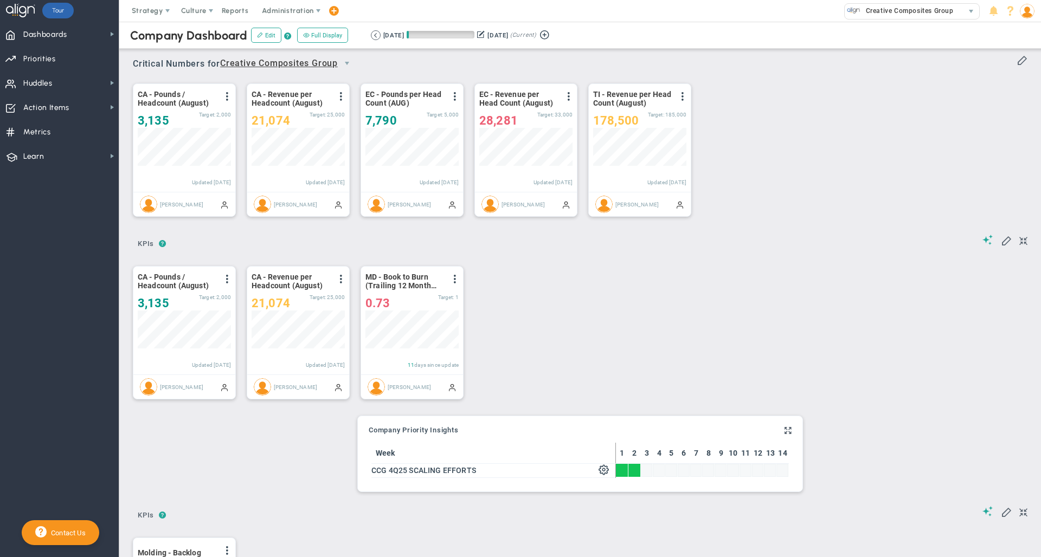
click at [1026, 7] on img at bounding box center [1027, 11] width 15 height 15
click at [995, 121] on span "Sign Out" at bounding box center [996, 119] width 88 height 22
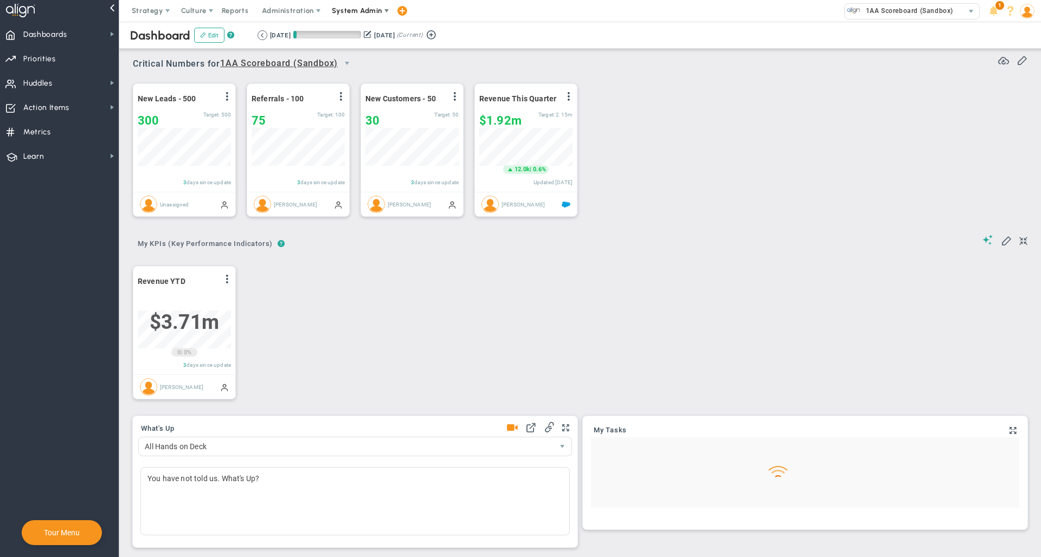
click at [358, 7] on span "System Admin" at bounding box center [357, 11] width 50 height 8
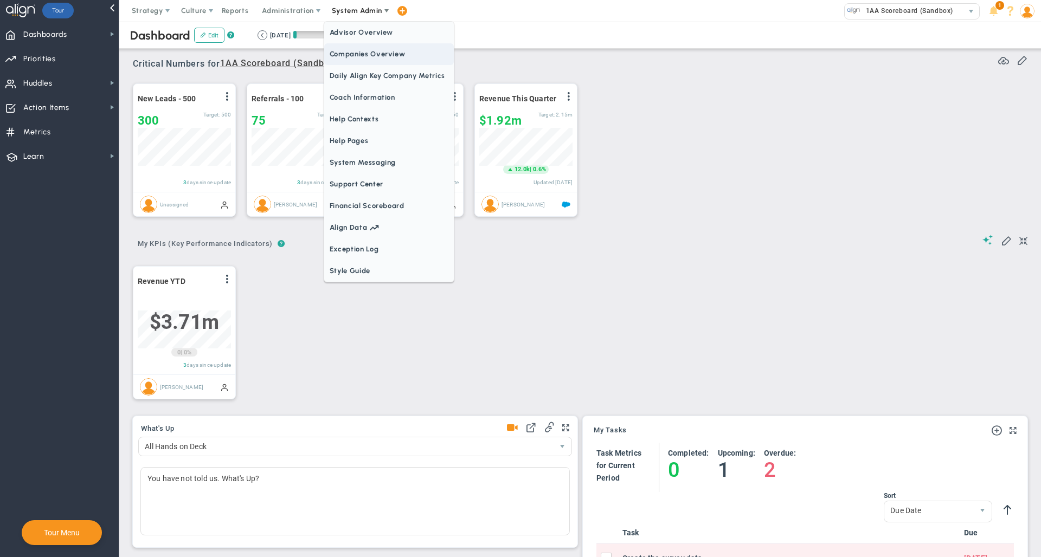
click at [360, 55] on span "Companies Overview" at bounding box center [389, 54] width 130 height 22
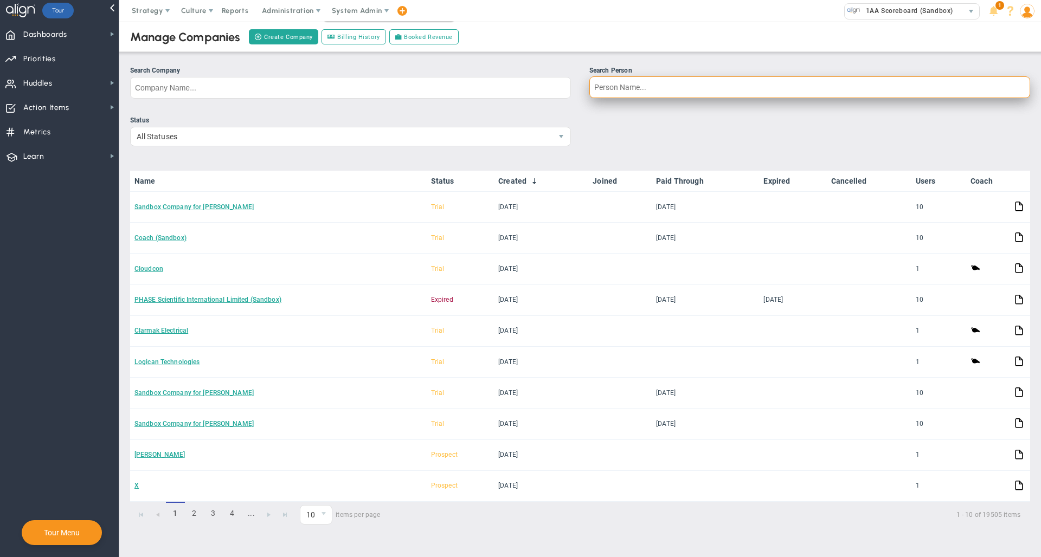
click at [641, 84] on input "Search Person" at bounding box center [809, 87] width 441 height 22
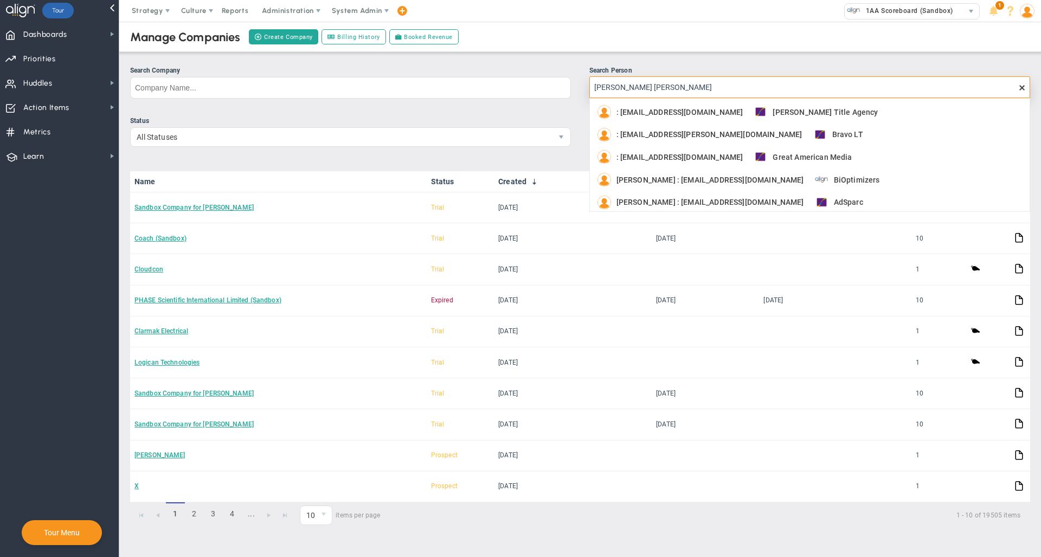
type input "bill west"
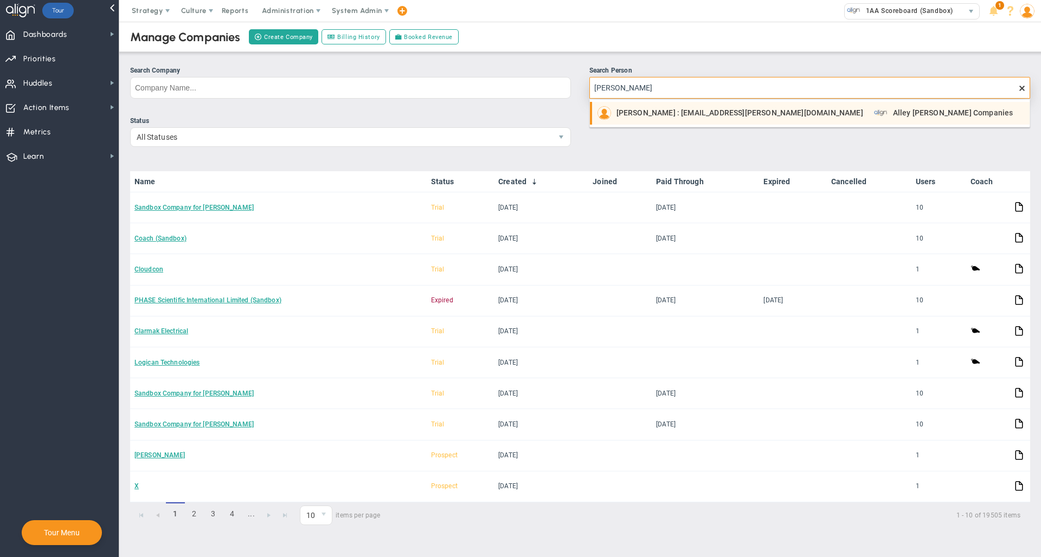
click at [649, 111] on span "Bill Westman : bwestman@alley-cassetty.com" at bounding box center [740, 113] width 247 height 8
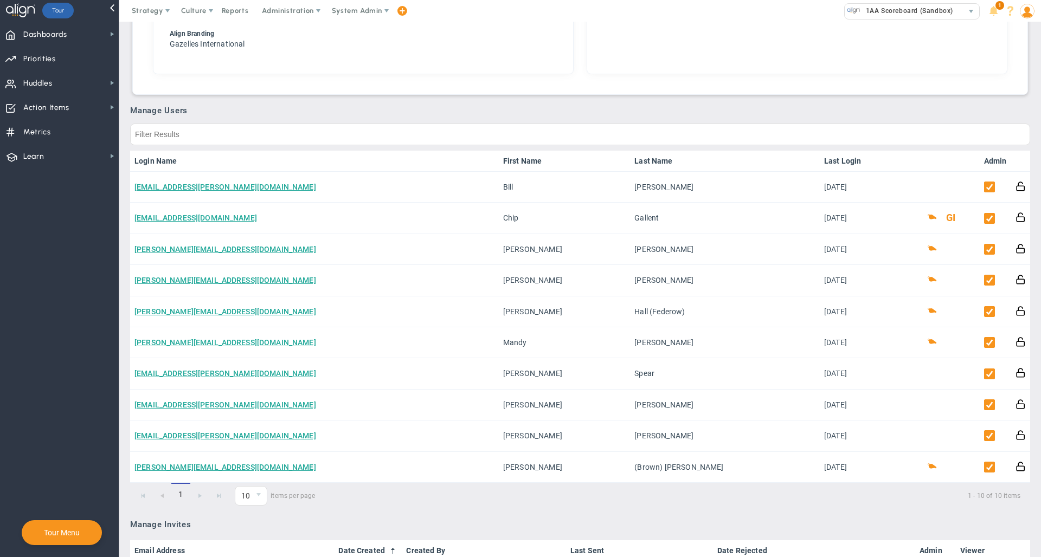
scroll to position [447, 0]
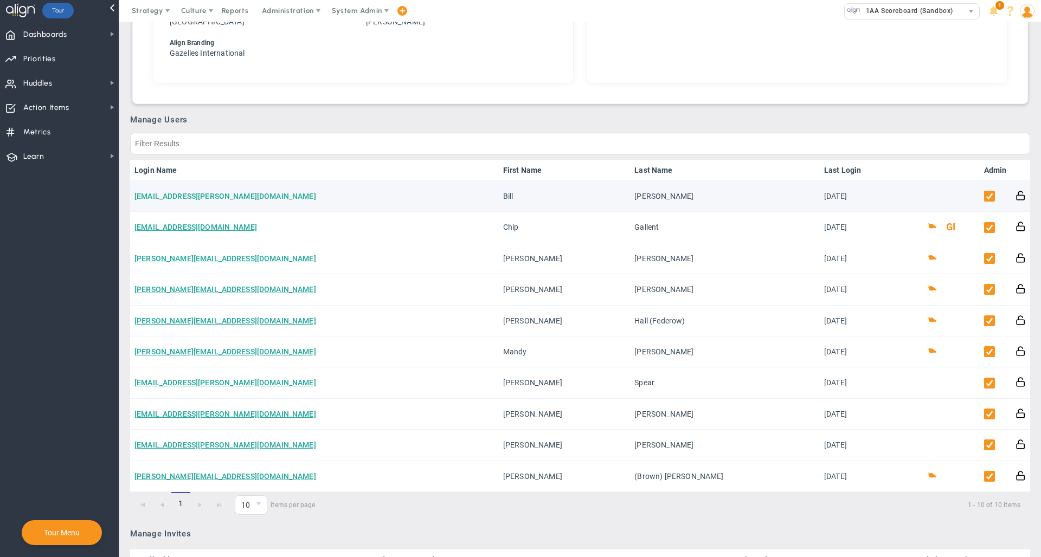
click at [190, 199] on link "bwestman@alley-cassetty.com" at bounding box center [225, 196] width 182 height 9
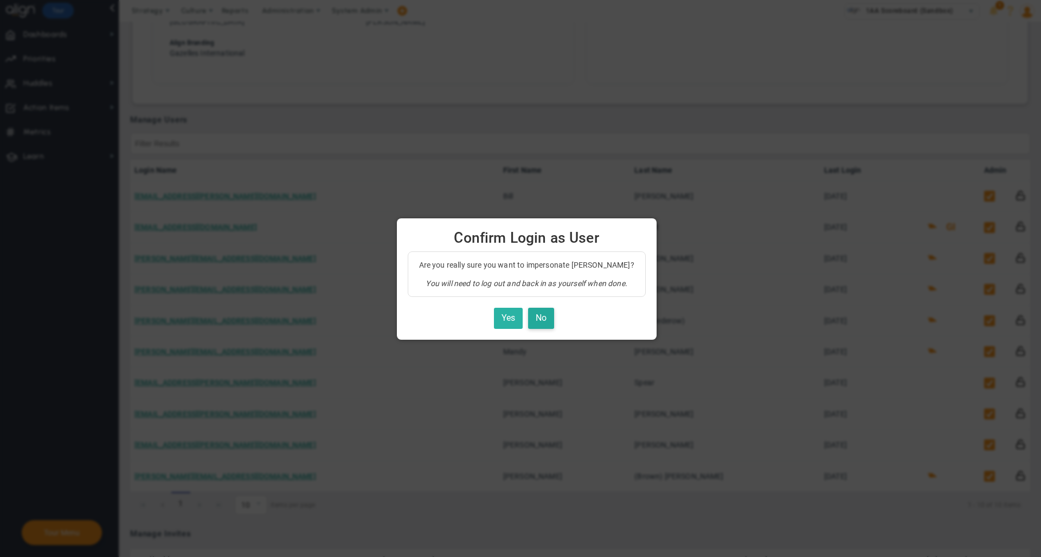
click at [504, 322] on button "Yes" at bounding box center [508, 318] width 29 height 21
